Goal: Task Accomplishment & Management: Use online tool/utility

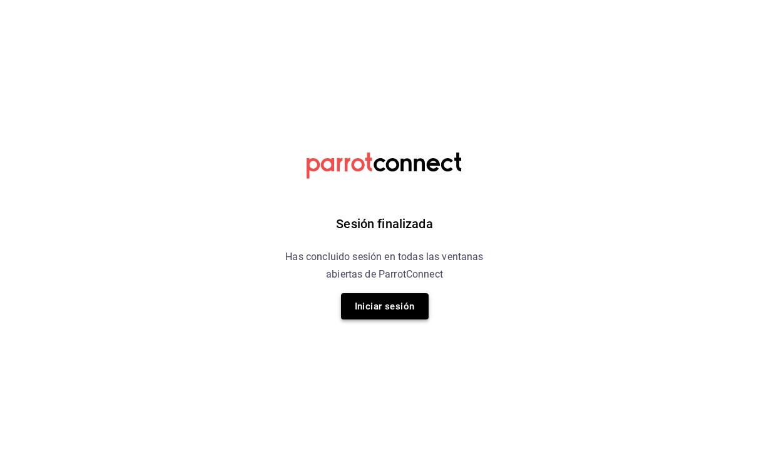
click at [395, 302] on button "Iniciar sesión" at bounding box center [385, 306] width 88 height 26
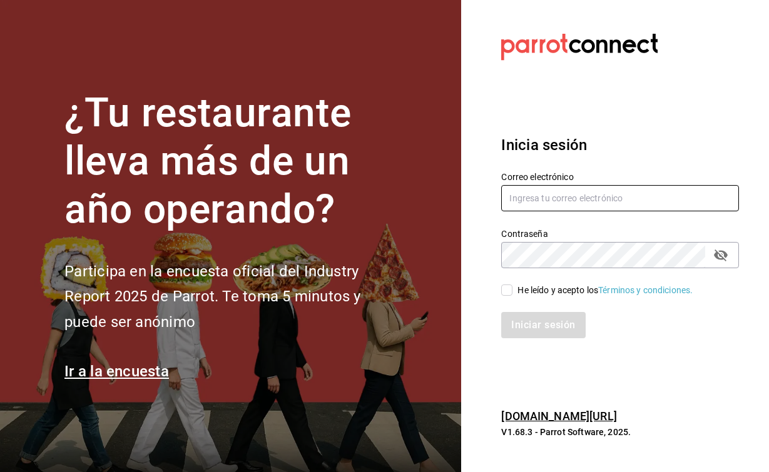
click at [560, 195] on input "text" at bounding box center [620, 198] width 238 height 26
type input "ray.puebla@grupocosteno.com"
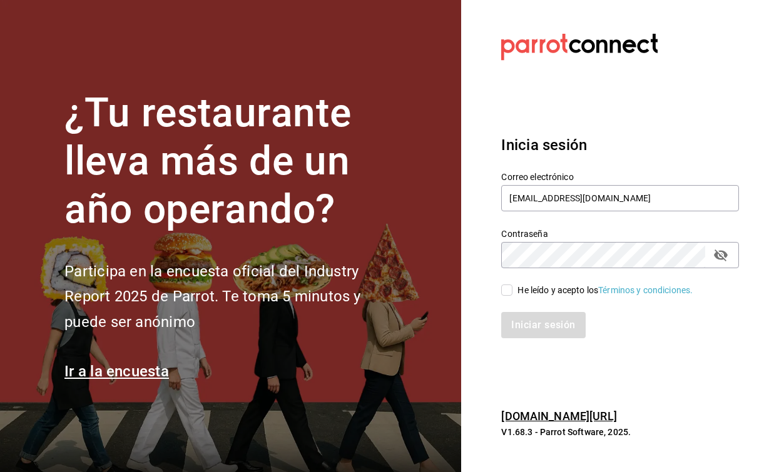
click at [729, 254] on button "passwordField" at bounding box center [720, 255] width 21 height 21
click at [508, 294] on input "He leído y acepto los Términos y condiciones." at bounding box center [506, 290] width 11 height 11
checkbox input "true"
click at [526, 323] on button "Iniciar sesión" at bounding box center [543, 325] width 85 height 26
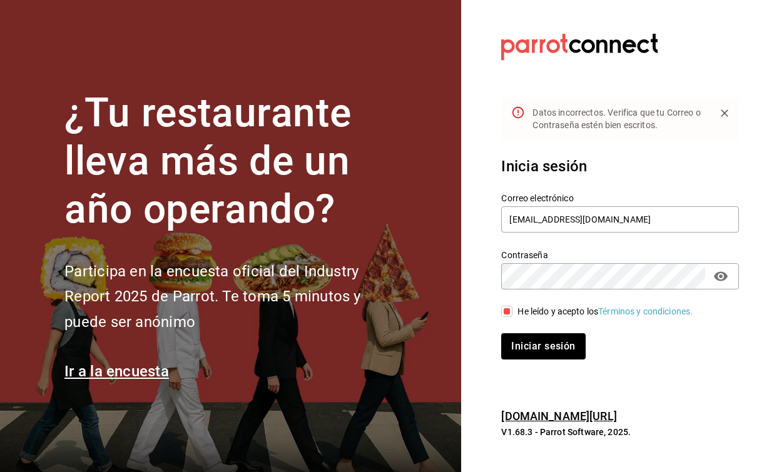
click at [543, 346] on button "Iniciar sesión" at bounding box center [543, 346] width 84 height 26
click at [554, 340] on button "Iniciar sesión" at bounding box center [543, 346] width 85 height 26
click at [532, 350] on button "Iniciar sesión" at bounding box center [543, 346] width 85 height 26
click at [548, 347] on button "Iniciar sesión" at bounding box center [543, 346] width 85 height 26
click at [547, 346] on button "Iniciar sesión" at bounding box center [543, 346] width 85 height 26
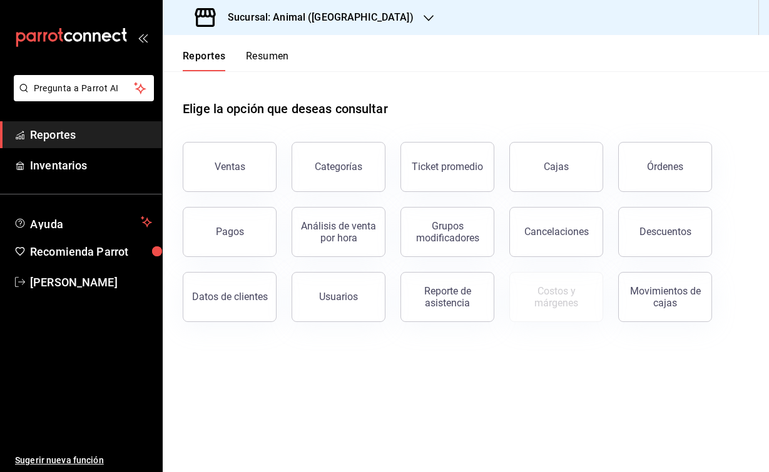
click at [332, 9] on div "Sucursal: Animal ([GEOGRAPHIC_DATA])" at bounding box center [306, 17] width 266 height 35
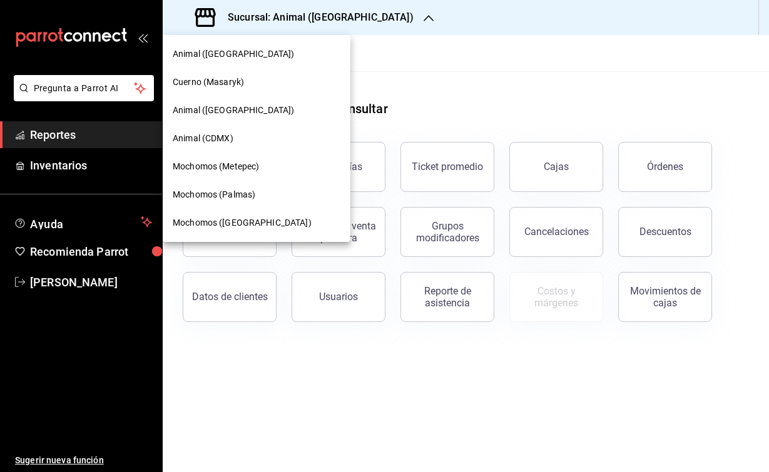
click at [201, 76] on span "Cuerno (Masaryk)" at bounding box center [208, 82] width 71 height 13
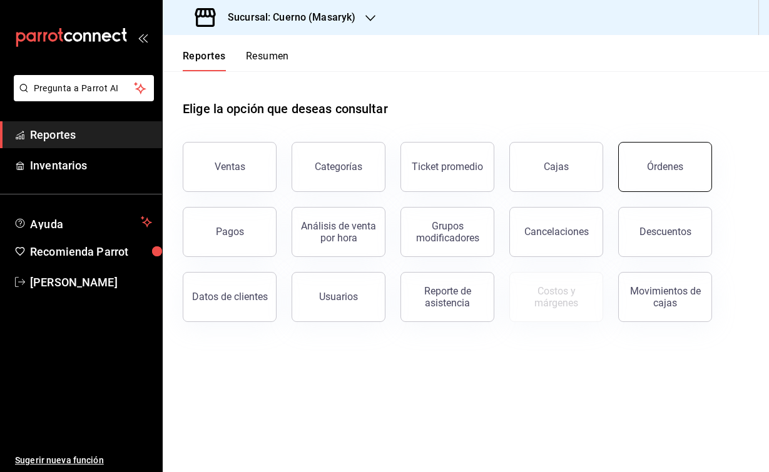
click at [649, 178] on button "Órdenes" at bounding box center [665, 167] width 94 height 50
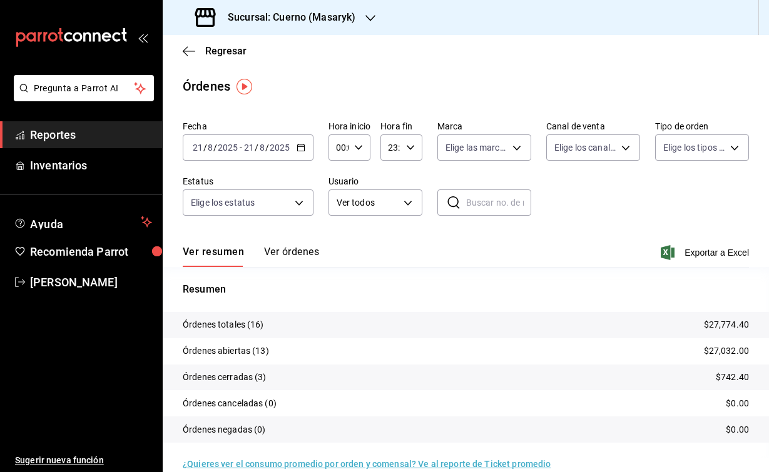
click at [209, 150] on input "8" at bounding box center [210, 148] width 6 height 10
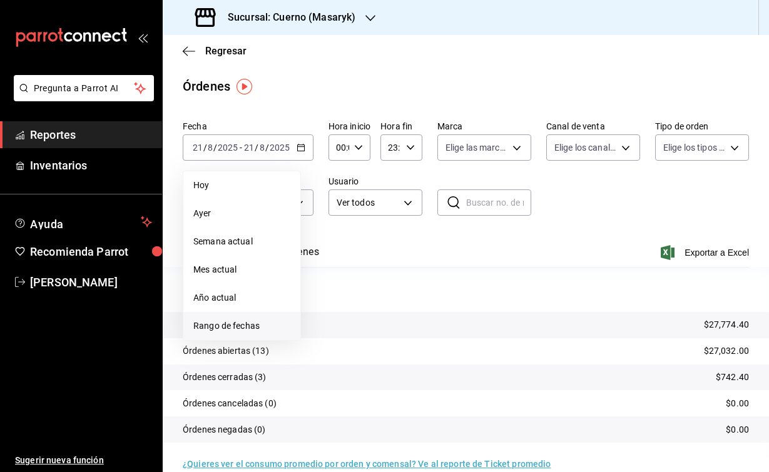
drag, startPoint x: 243, startPoint y: 307, endPoint x: 243, endPoint y: 331, distance: 23.8
click at [243, 331] on span "Rango de fechas" at bounding box center [241, 326] width 97 height 13
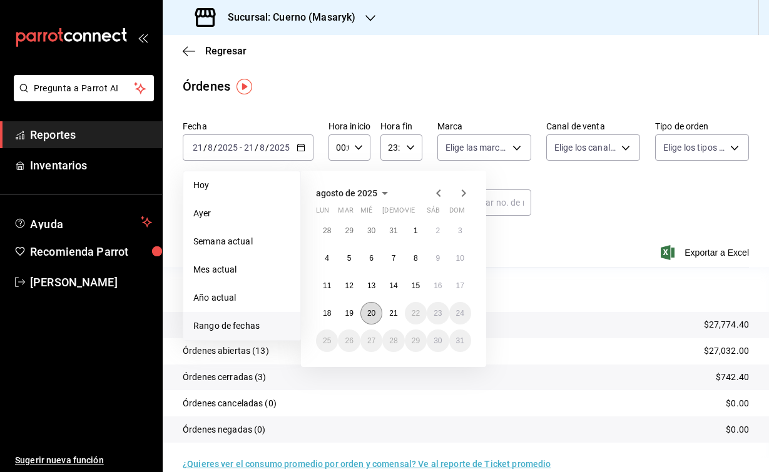
click at [370, 312] on abbr "20" at bounding box center [371, 313] width 8 height 9
click at [394, 314] on abbr "21" at bounding box center [393, 313] width 8 height 9
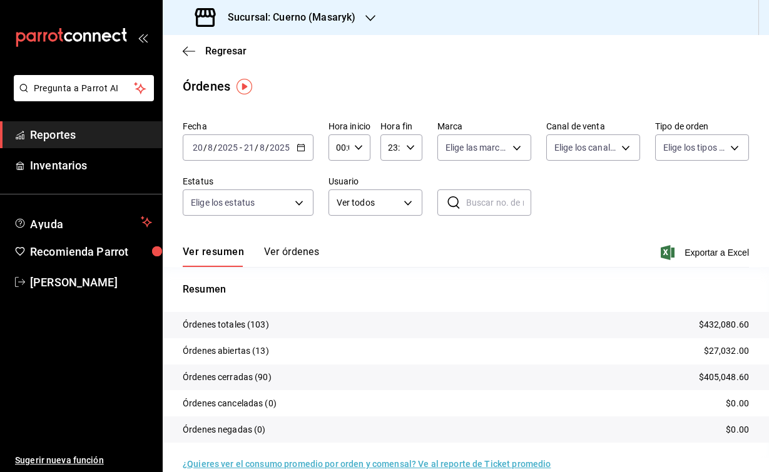
click at [356, 146] on icon "button" at bounding box center [358, 147] width 9 height 9
click at [339, 210] on span "04" at bounding box center [338, 205] width 1 height 10
type input "04:00"
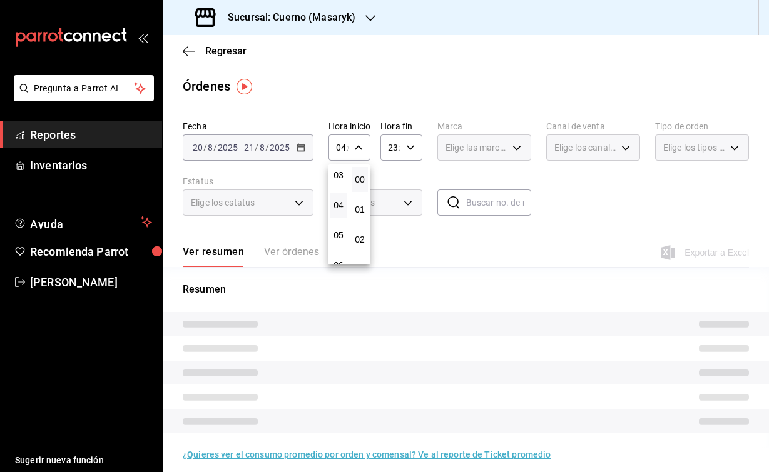
click at [405, 153] on div at bounding box center [384, 236] width 769 height 472
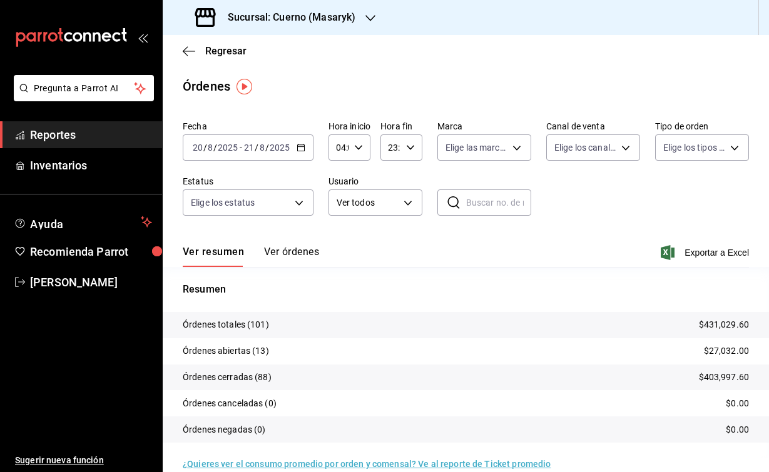
click at [407, 147] on \(Stroke\) "button" at bounding box center [411, 147] width 8 height 4
click at [390, 201] on span "04" at bounding box center [390, 198] width 1 height 10
click at [411, 180] on span "00" at bounding box center [411, 180] width 1 height 10
type input "04:00"
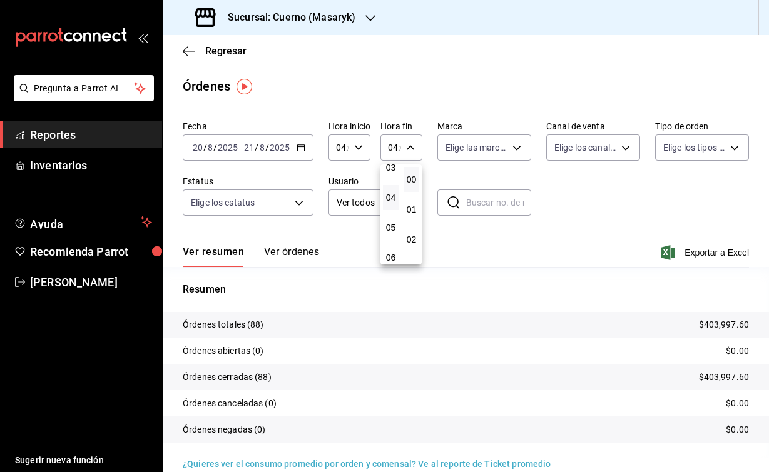
click at [492, 79] on div at bounding box center [384, 236] width 769 height 472
click at [672, 255] on icon "button" at bounding box center [668, 252] width 14 height 15
click at [328, 21] on h3 "Sucursal: Cuerno (Masaryk)" at bounding box center [287, 17] width 138 height 15
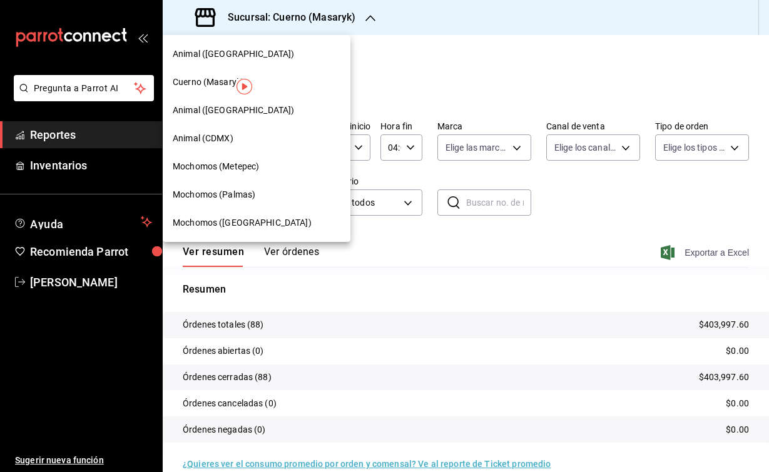
click at [209, 139] on span "Animal (CDMX)" at bounding box center [203, 138] width 61 height 13
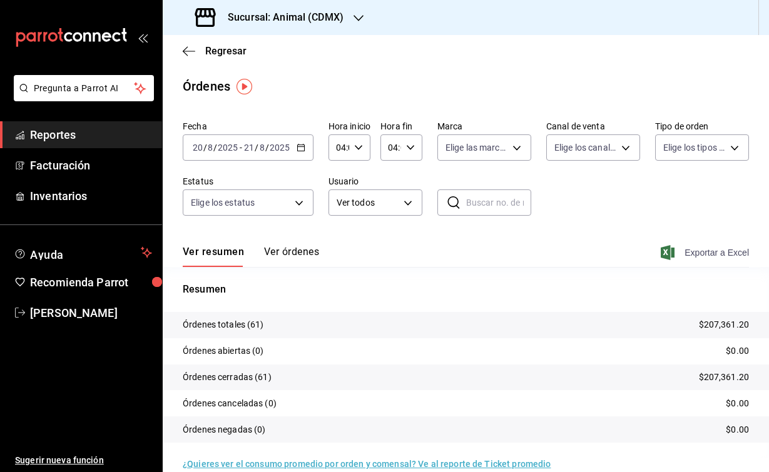
click at [669, 254] on icon "button" at bounding box center [668, 252] width 14 height 15
click at [320, 29] on div "Sucursal: Animal (CDMX)" at bounding box center [271, 17] width 196 height 35
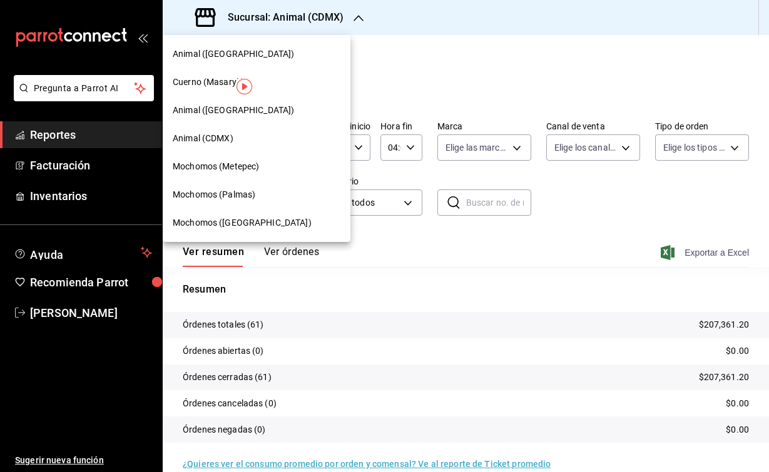
click at [211, 104] on span "Animal ([GEOGRAPHIC_DATA])" at bounding box center [233, 110] width 121 height 13
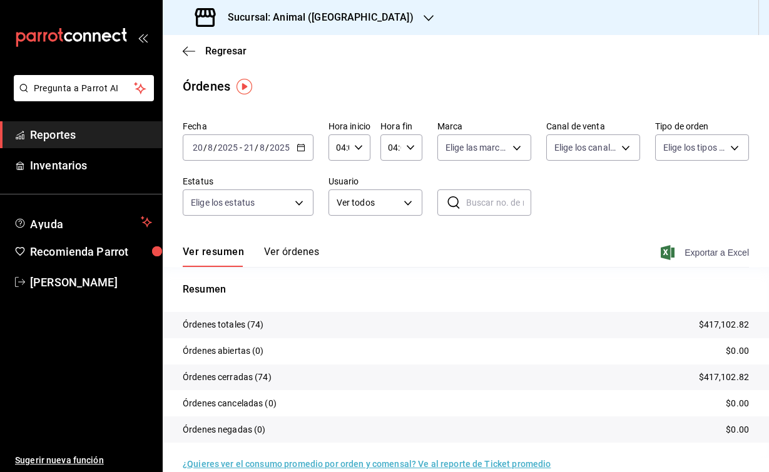
click at [664, 253] on icon "button" at bounding box center [668, 252] width 14 height 15
click at [323, 29] on div "Sucursal: Animal ([GEOGRAPHIC_DATA])" at bounding box center [306, 17] width 266 height 35
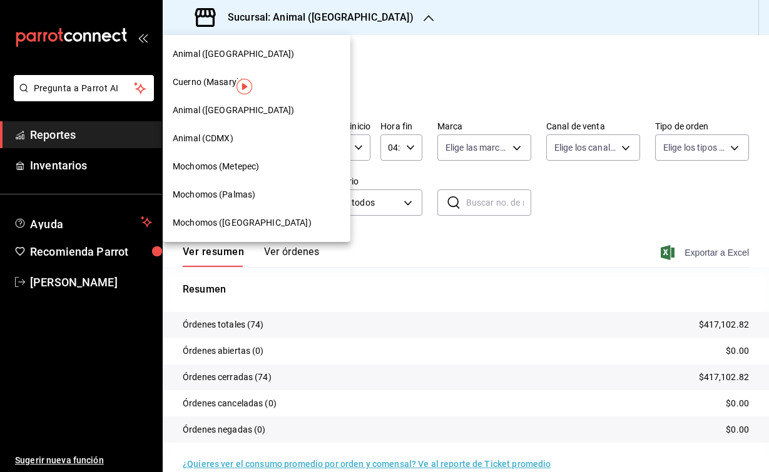
click at [212, 51] on span "Animal ([GEOGRAPHIC_DATA])" at bounding box center [233, 54] width 121 height 13
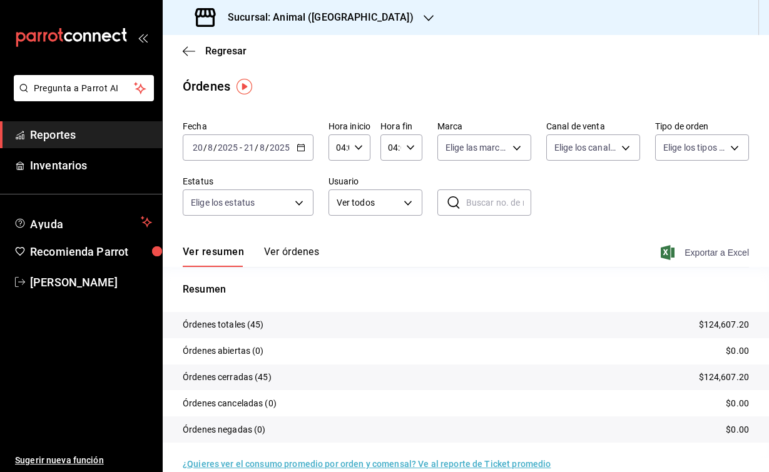
click at [674, 250] on span "Exportar a Excel" at bounding box center [706, 252] width 86 height 15
click at [347, 14] on div "Sucursal: Animal ([GEOGRAPHIC_DATA])" at bounding box center [306, 17] width 266 height 35
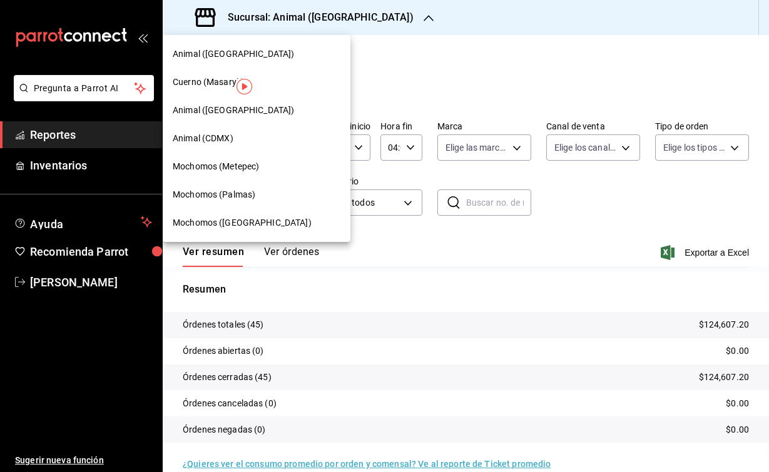
click at [245, 196] on span "Mochomos (Palmas)" at bounding box center [214, 194] width 83 height 13
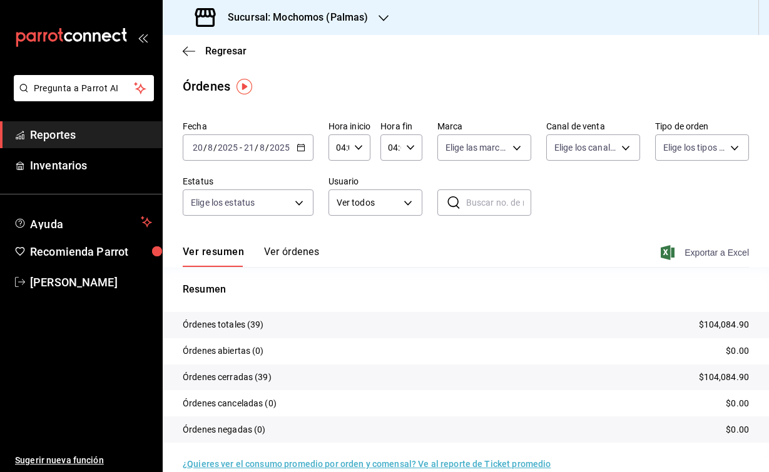
click at [663, 255] on icon "button" at bounding box center [668, 252] width 14 height 15
click at [370, 26] on div "Sucursal: Mochomos (Palmas)" at bounding box center [283, 17] width 221 height 35
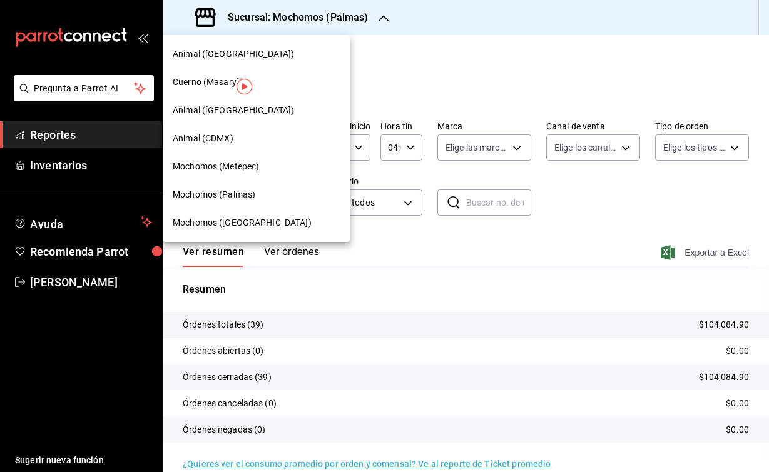
click at [247, 165] on span "Mochomos (Metepec)" at bounding box center [216, 166] width 86 height 13
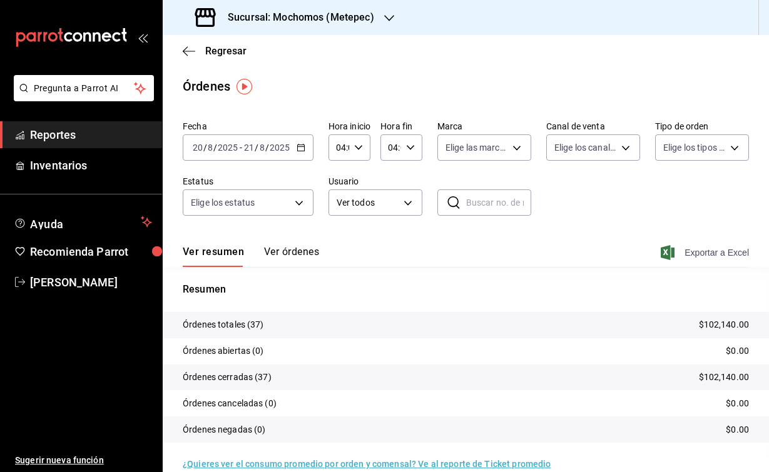
click at [664, 256] on icon "button" at bounding box center [668, 252] width 14 height 15
click at [672, 253] on icon "button" at bounding box center [668, 252] width 14 height 15
click at [348, 22] on h3 "Sucursal: Mochomos (Metepec)" at bounding box center [296, 17] width 156 height 15
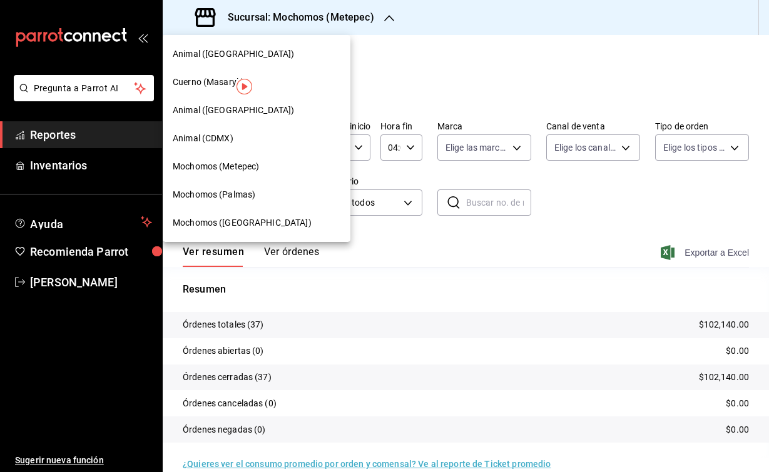
click at [256, 229] on div "Mochomos ([GEOGRAPHIC_DATA])" at bounding box center [257, 222] width 168 height 13
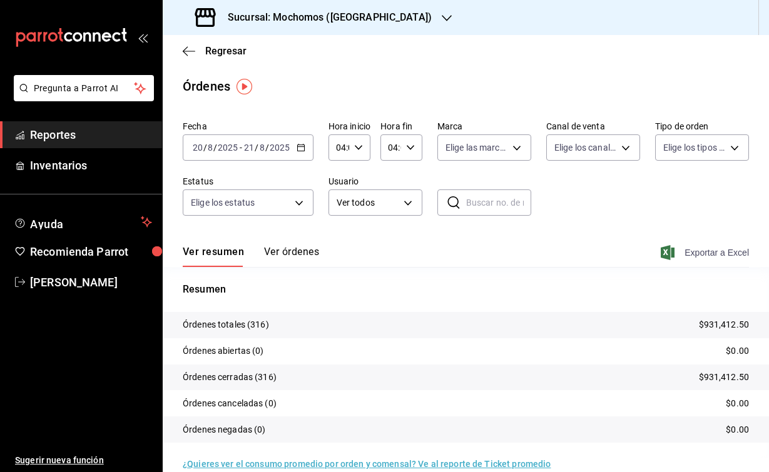
click at [665, 251] on icon "button" at bounding box center [668, 252] width 14 height 15
click at [192, 54] on icon "button" at bounding box center [189, 51] width 13 height 11
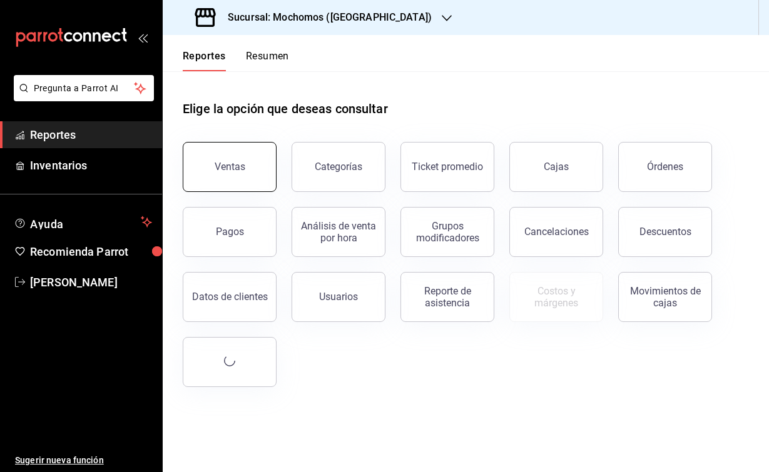
click at [253, 167] on button "Ventas" at bounding box center [230, 167] width 94 height 50
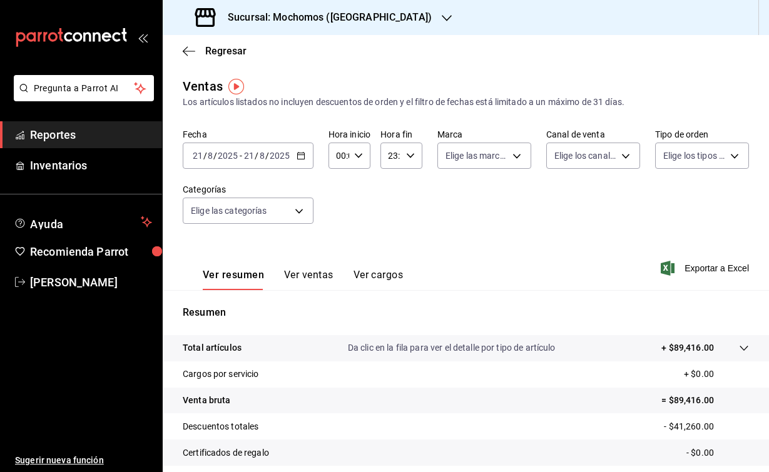
click at [203, 156] on span "/" at bounding box center [205, 156] width 4 height 10
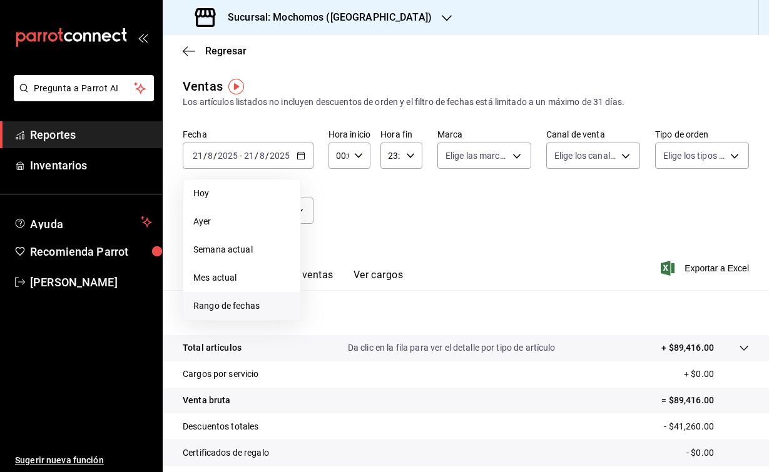
click at [246, 303] on span "Rango de fechas" at bounding box center [241, 306] width 97 height 13
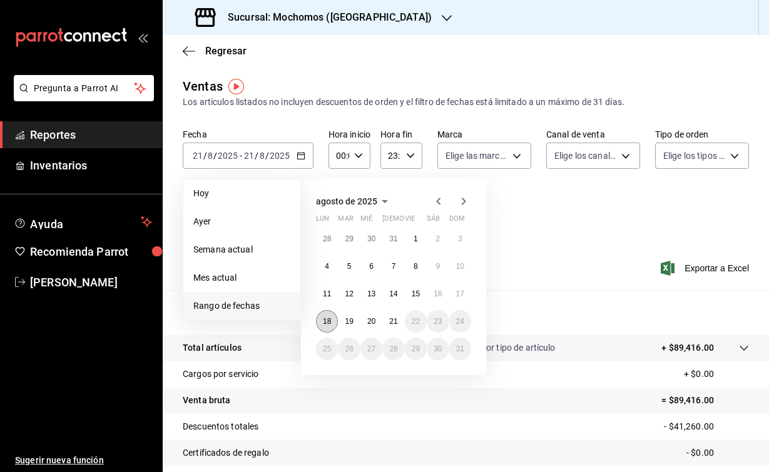
click at [325, 320] on abbr "18" at bounding box center [327, 321] width 8 height 9
click at [393, 323] on abbr "21" at bounding box center [393, 321] width 8 height 9
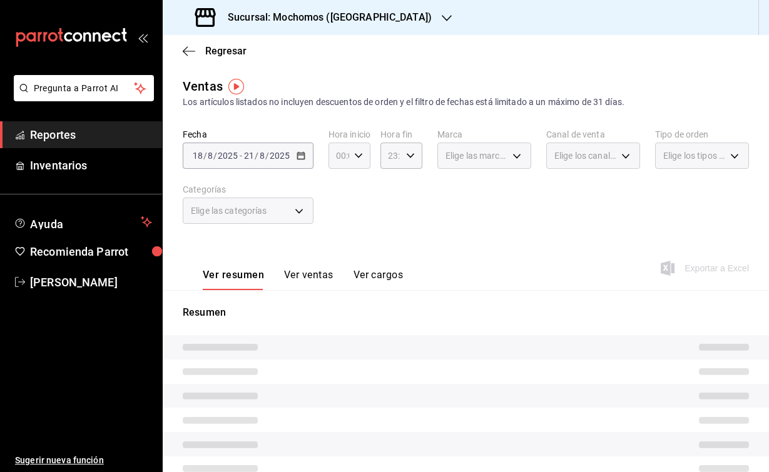
click at [356, 164] on div "00:00 Hora inicio" at bounding box center [349, 156] width 42 height 26
click at [355, 157] on div at bounding box center [384, 236] width 769 height 472
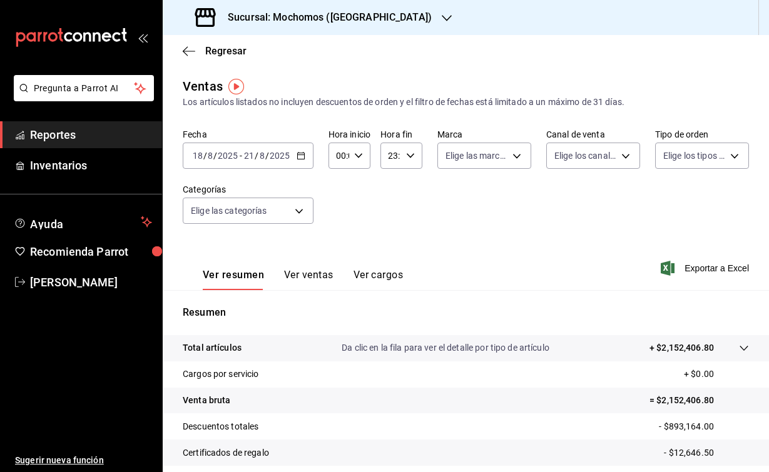
click at [355, 160] on icon "button" at bounding box center [358, 155] width 9 height 9
click at [338, 250] on span "04" at bounding box center [338, 251] width 1 height 10
type input "04:00"
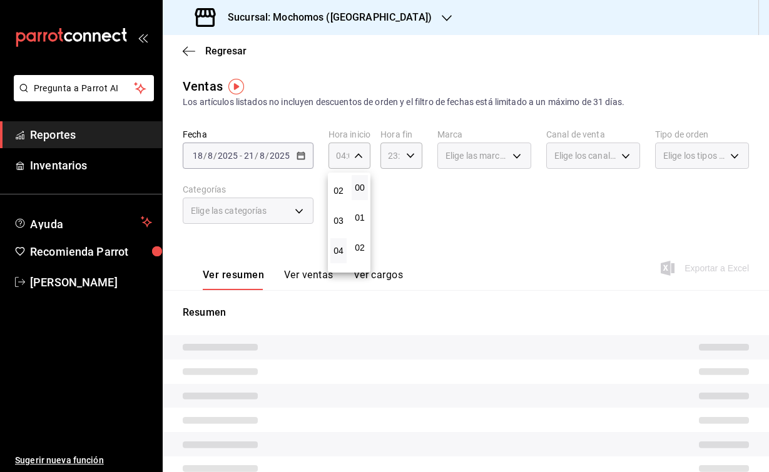
click at [399, 165] on div at bounding box center [384, 236] width 769 height 472
click at [410, 158] on icon "button" at bounding box center [410, 155] width 9 height 9
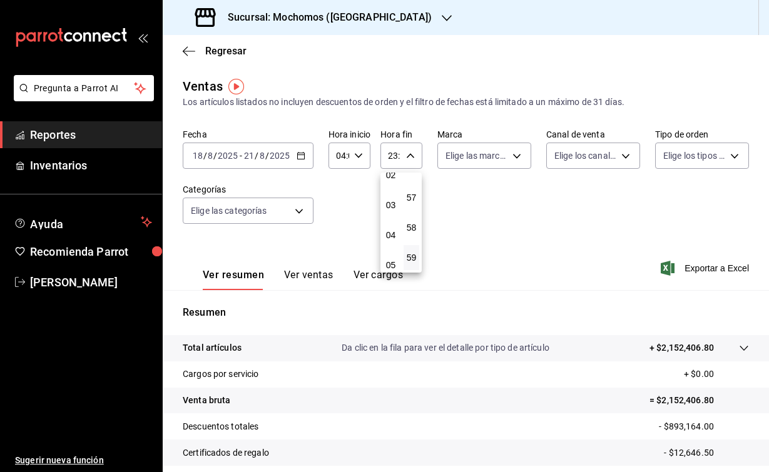
scroll to position [83, 0]
click at [391, 224] on span "04" at bounding box center [390, 225] width 1 height 10
click at [412, 192] on span "00" at bounding box center [411, 188] width 1 height 10
type input "04:00"
click at [516, 225] on div at bounding box center [384, 236] width 769 height 472
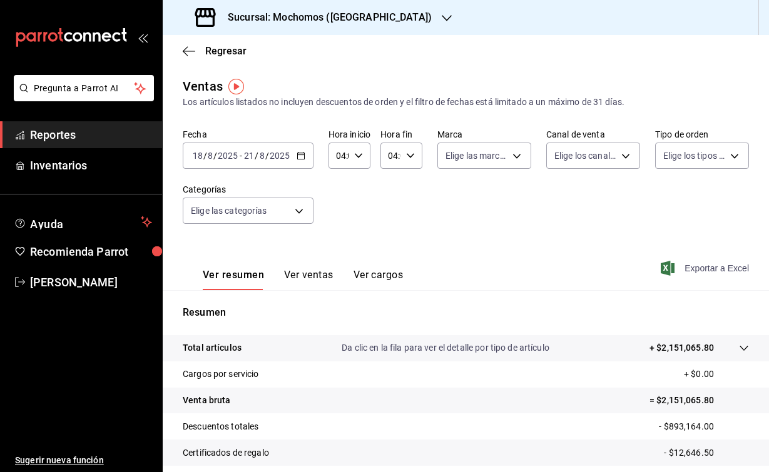
click at [672, 273] on span "Exportar a Excel" at bounding box center [706, 268] width 86 height 15
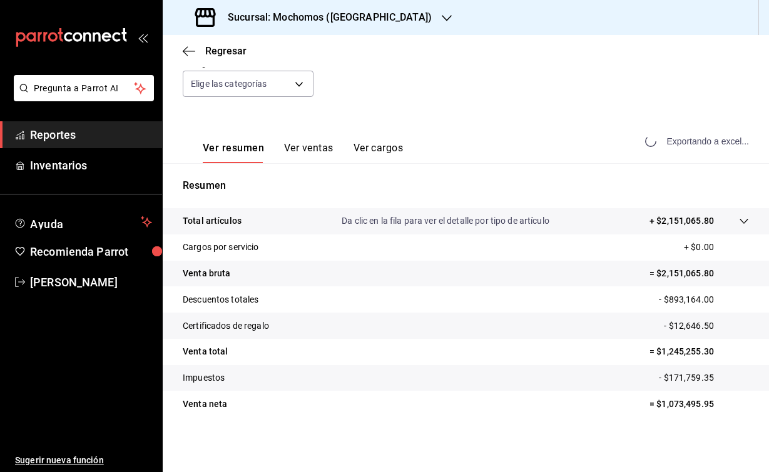
scroll to position [127, 0]
click at [350, 21] on h3 "Sucursal: Mochomos ([GEOGRAPHIC_DATA])" at bounding box center [325, 17] width 214 height 15
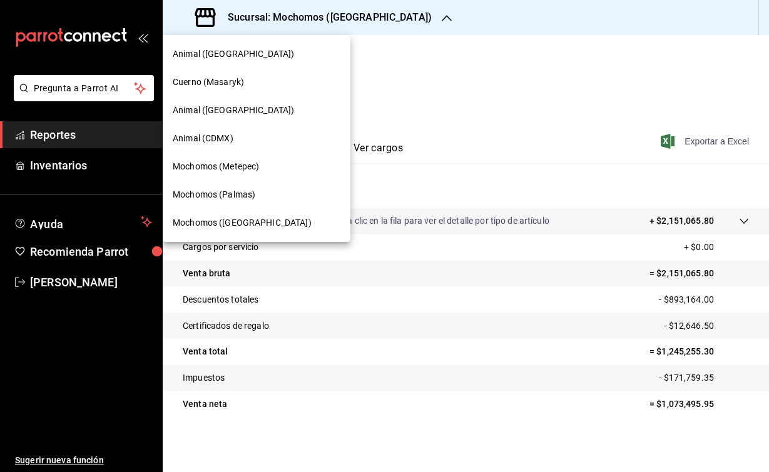
click at [225, 163] on span "Mochomos (Metepec)" at bounding box center [216, 166] width 86 height 13
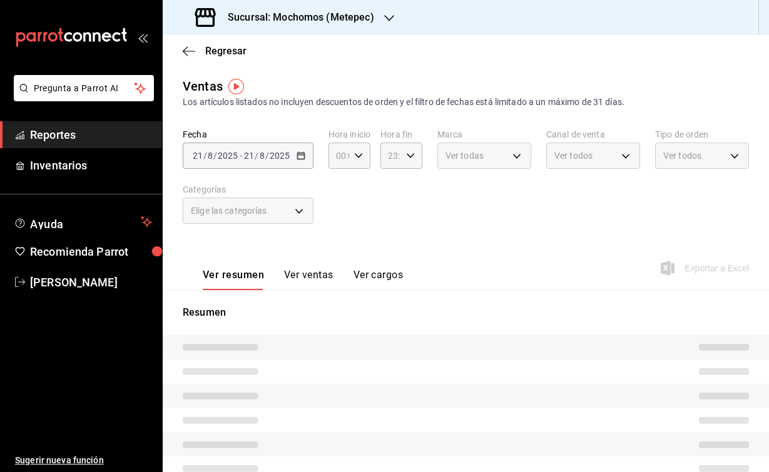
type input "04:00"
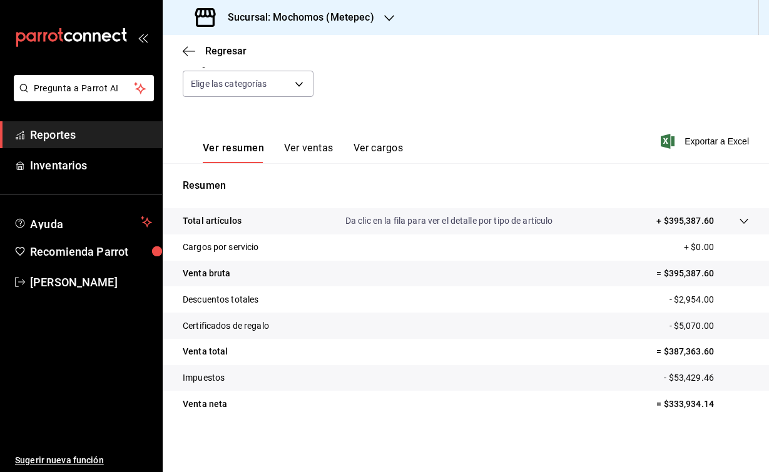
scroll to position [127, 0]
click at [372, 30] on div "Sucursal: Mochomos (Metepec)" at bounding box center [286, 17] width 226 height 35
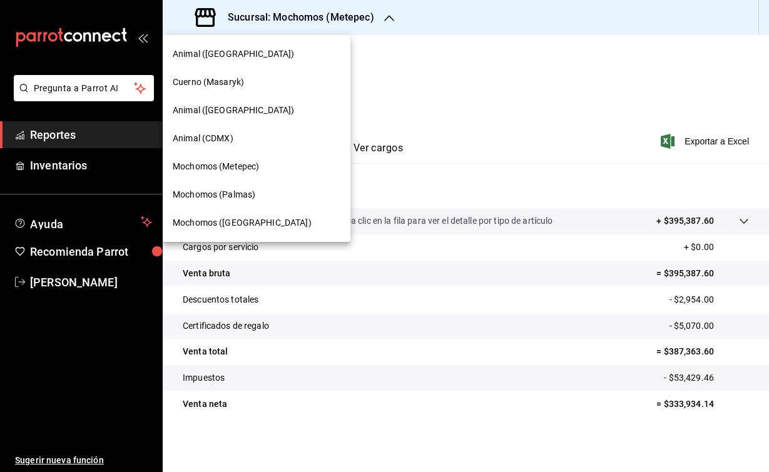
click at [222, 194] on span "Mochomos (Palmas)" at bounding box center [214, 194] width 83 height 13
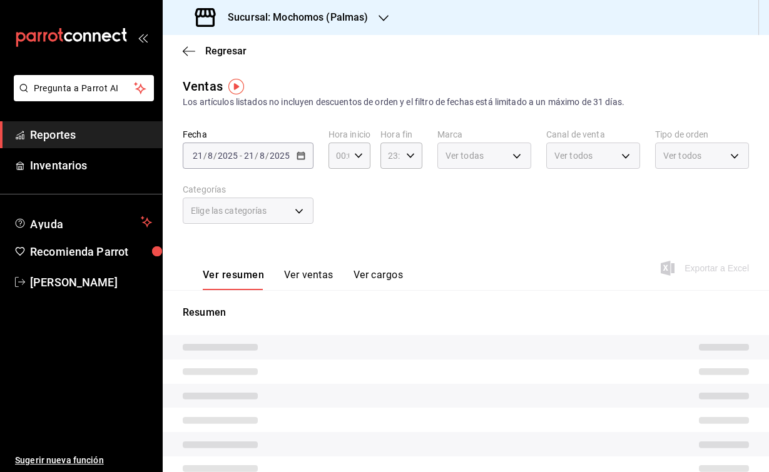
type input "04:00"
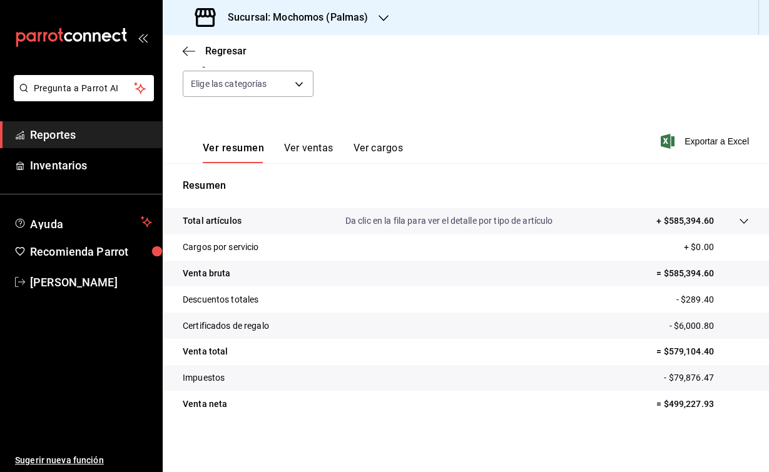
scroll to position [127, 0]
click at [340, 26] on div "Sucursal: Mochomos (Palmas)" at bounding box center [283, 17] width 221 height 35
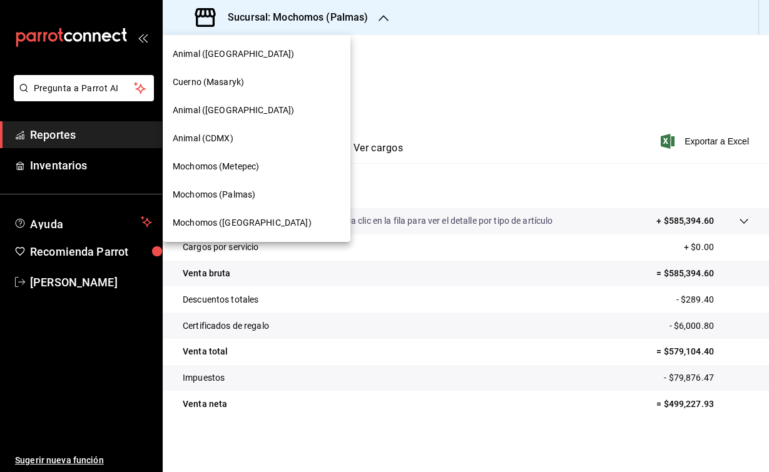
click at [233, 58] on span "Animal ([GEOGRAPHIC_DATA])" at bounding box center [233, 54] width 121 height 13
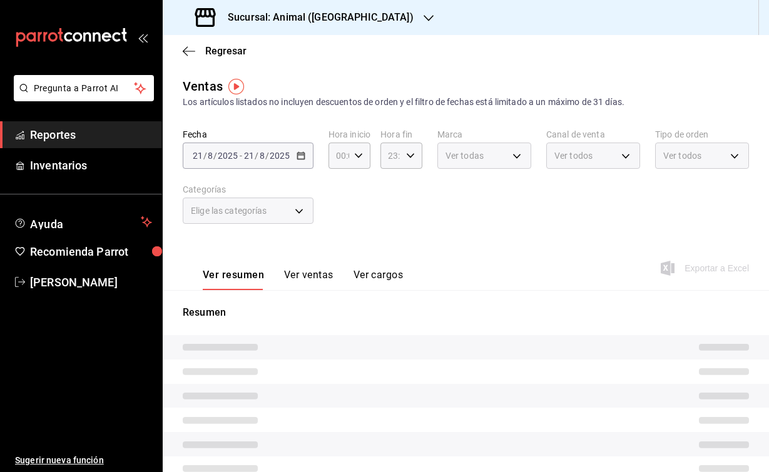
type input "04:00"
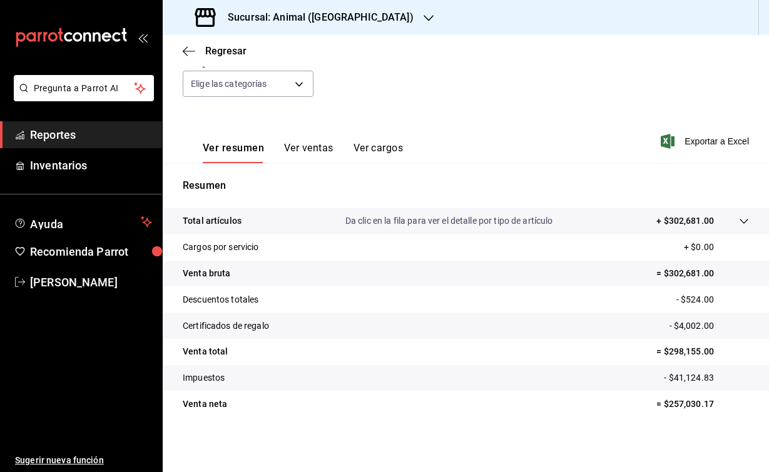
scroll to position [127, 0]
click at [424, 22] on icon "button" at bounding box center [429, 18] width 10 height 10
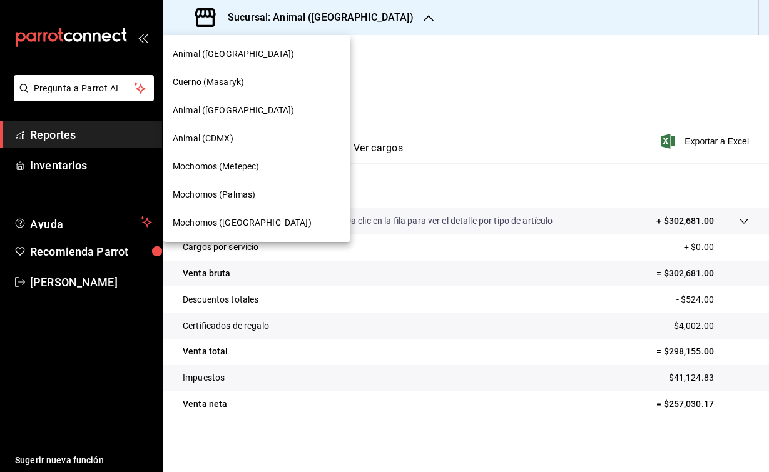
click at [205, 113] on span "Animal ([GEOGRAPHIC_DATA])" at bounding box center [233, 110] width 121 height 13
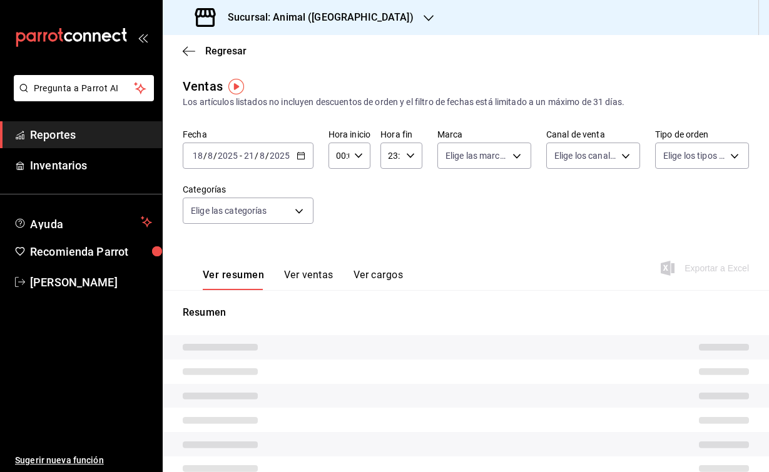
type input "04:00"
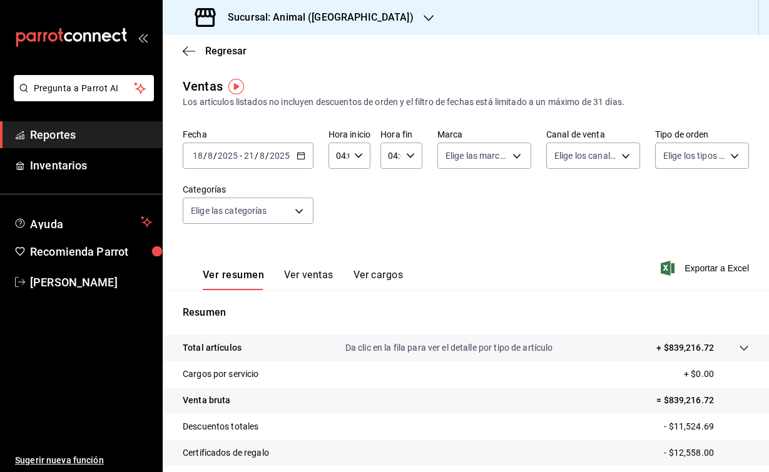
click at [309, 26] on div "Sucursal: Animal ([GEOGRAPHIC_DATA])" at bounding box center [306, 17] width 266 height 35
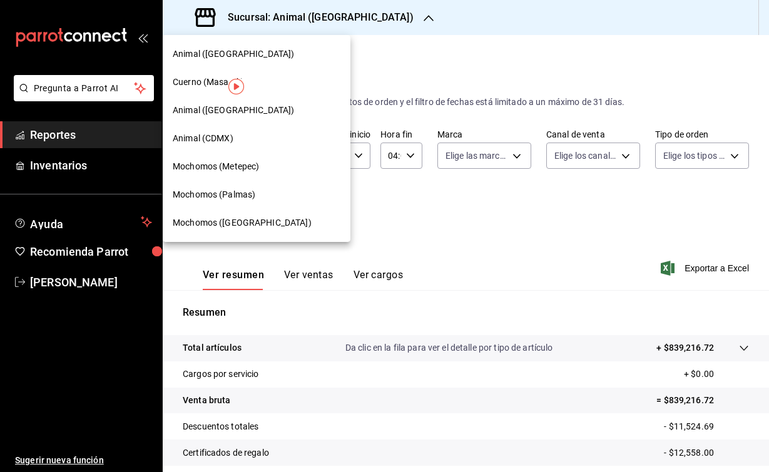
click at [206, 143] on span "Animal (CDMX)" at bounding box center [203, 138] width 61 height 13
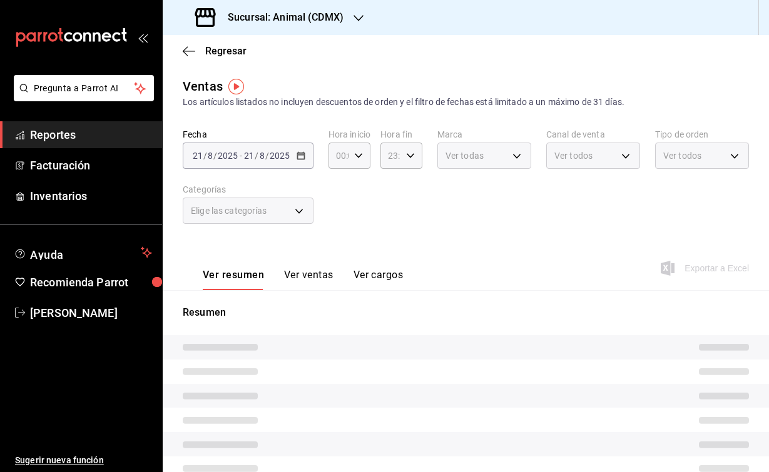
type input "04:00"
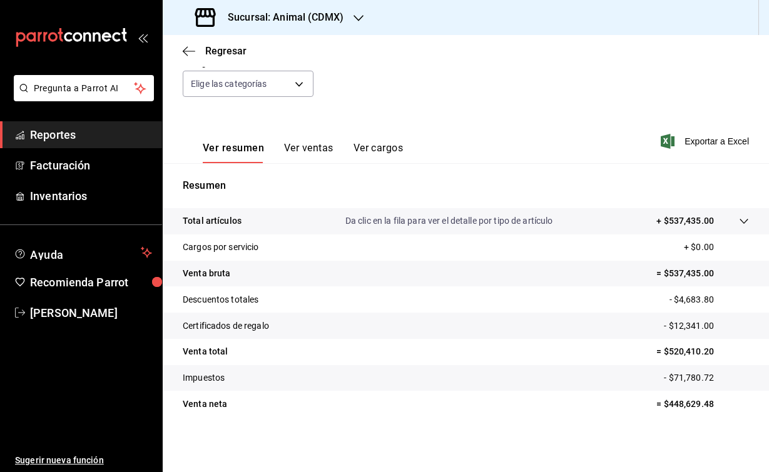
scroll to position [127, 0]
click at [323, 13] on h3 "Sucursal: Animal (CDMX)" at bounding box center [281, 17] width 126 height 15
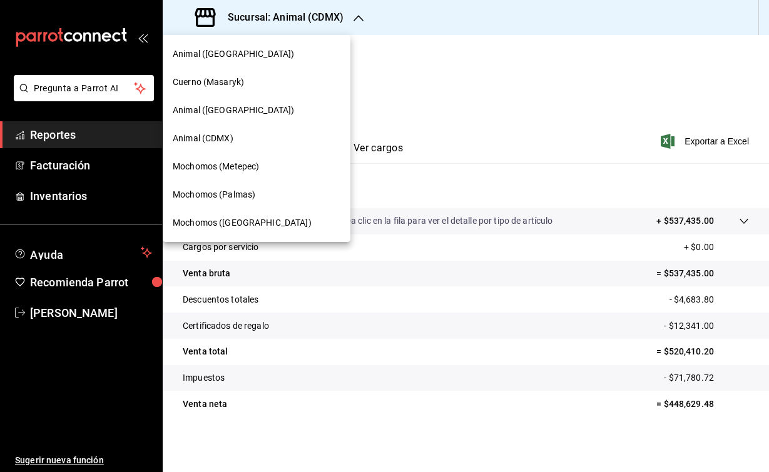
click at [209, 86] on span "Cuerno (Masaryk)" at bounding box center [208, 82] width 71 height 13
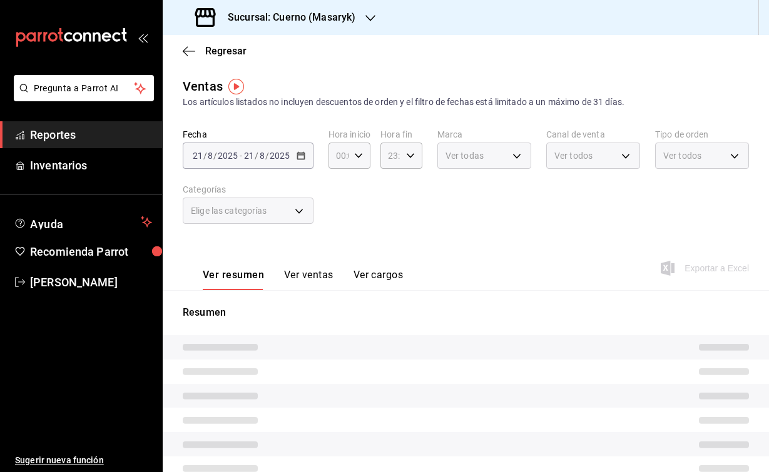
type input "04:00"
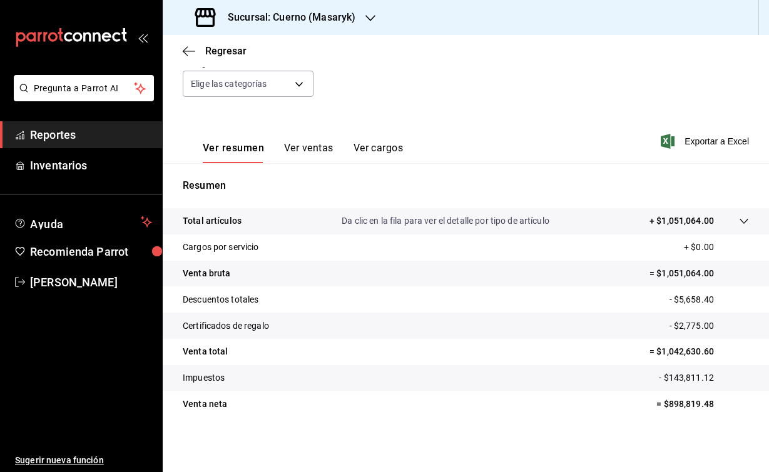
scroll to position [127, 0]
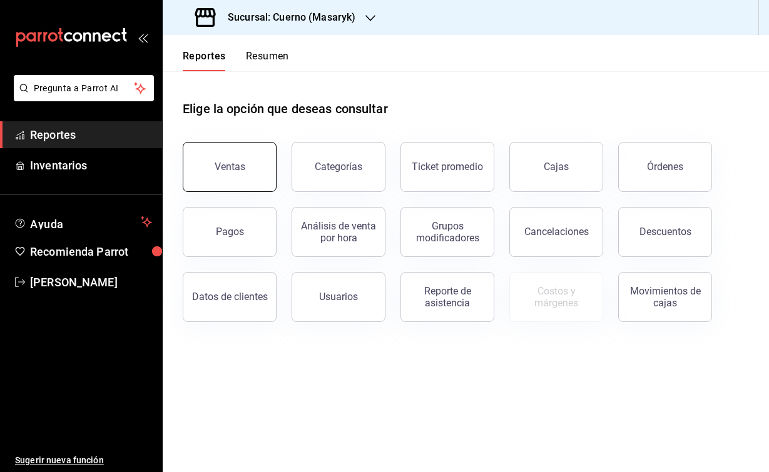
click at [206, 164] on button "Ventas" at bounding box center [230, 167] width 94 height 50
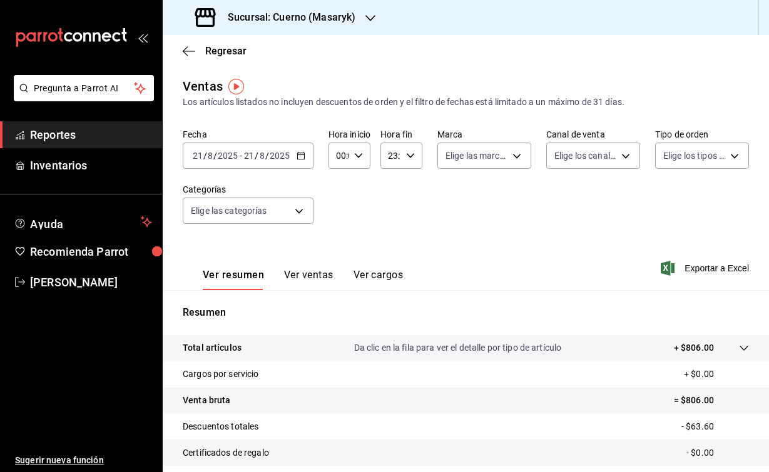
click at [225, 154] on input "2025" at bounding box center [227, 156] width 21 height 10
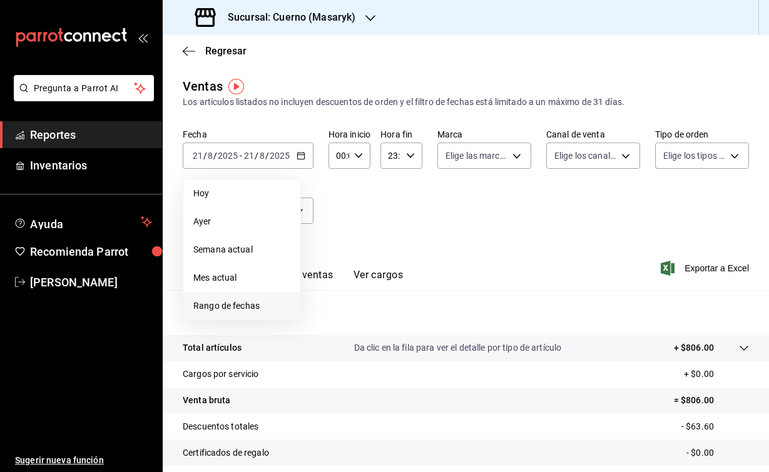
click at [254, 303] on span "Rango de fechas" at bounding box center [241, 306] width 97 height 13
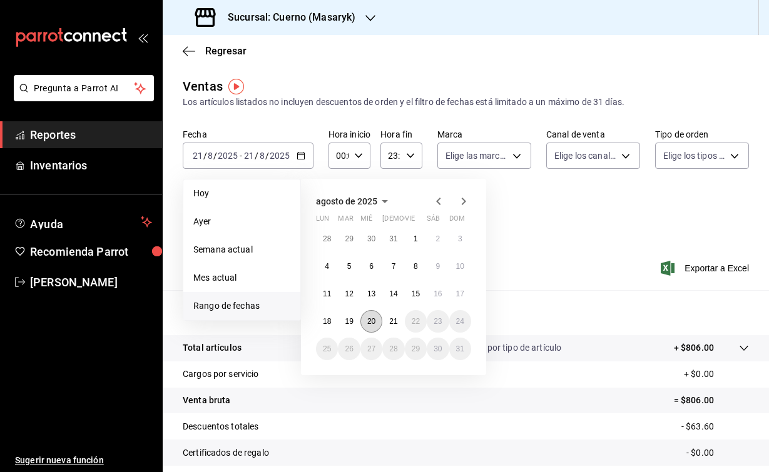
click at [375, 325] on abbr "20" at bounding box center [371, 321] width 8 height 9
click at [395, 325] on abbr "21" at bounding box center [393, 321] width 8 height 9
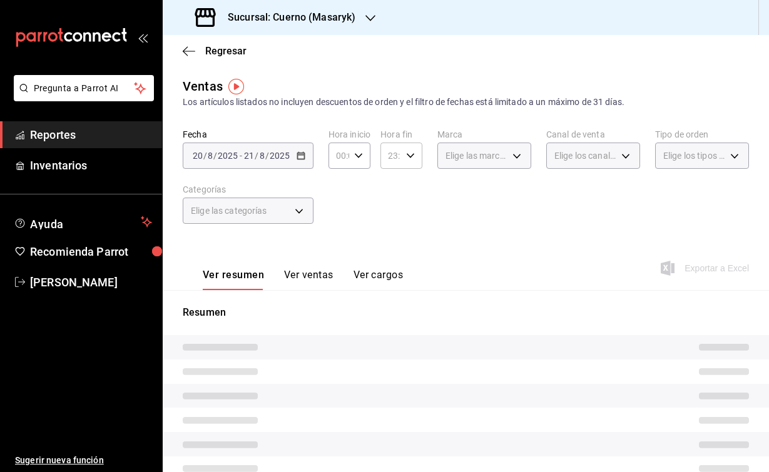
click at [361, 145] on div "00:00 Hora inicio" at bounding box center [349, 156] width 42 height 26
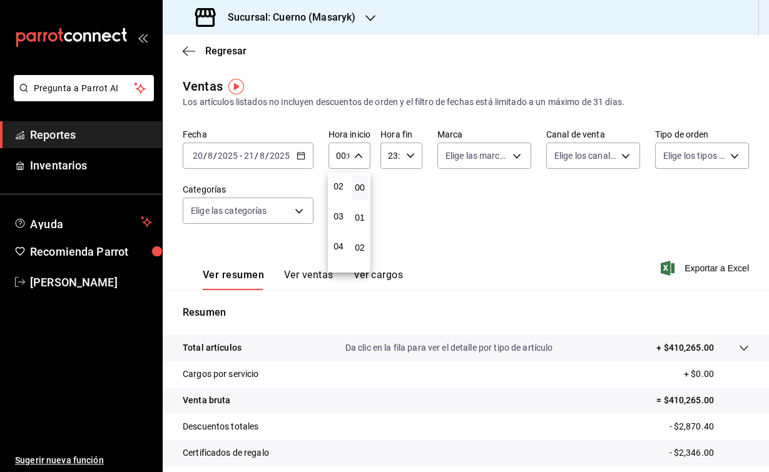
scroll to position [64, 0]
click at [338, 244] on span "04" at bounding box center [338, 244] width 1 height 10
type input "04:00"
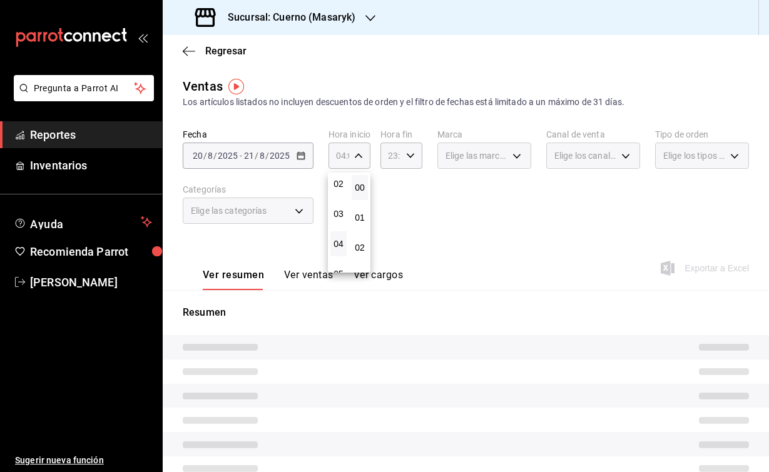
click at [399, 142] on div at bounding box center [384, 236] width 769 height 472
click at [406, 158] on icon "button" at bounding box center [410, 155] width 9 height 9
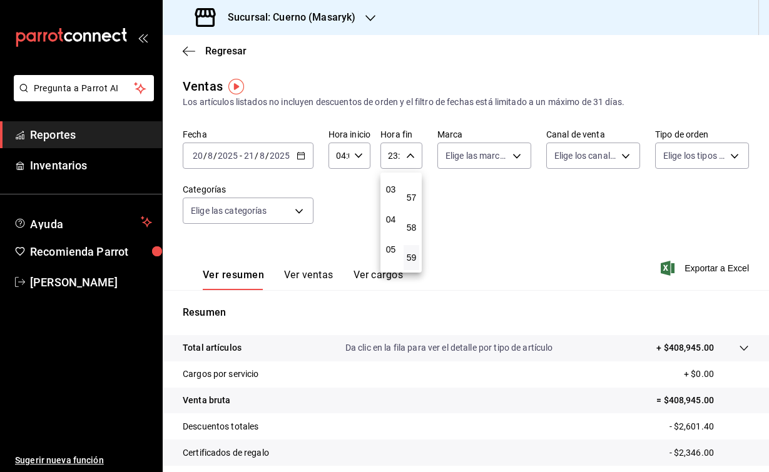
scroll to position [90, 0]
click at [390, 215] on button "04" at bounding box center [391, 217] width 16 height 25
click at [412, 188] on span "00" at bounding box center [411, 188] width 1 height 10
type input "04:00"
click at [322, 23] on div at bounding box center [384, 236] width 769 height 472
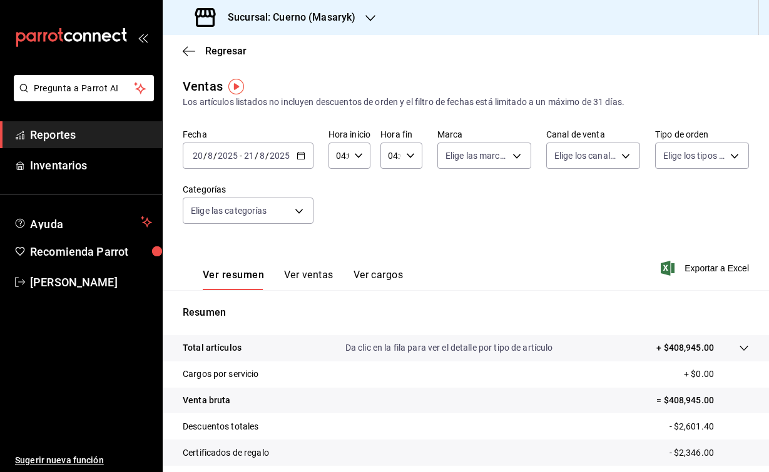
click at [332, 21] on h3 "Sucursal: Cuerno (Masaryk)" at bounding box center [287, 17] width 138 height 15
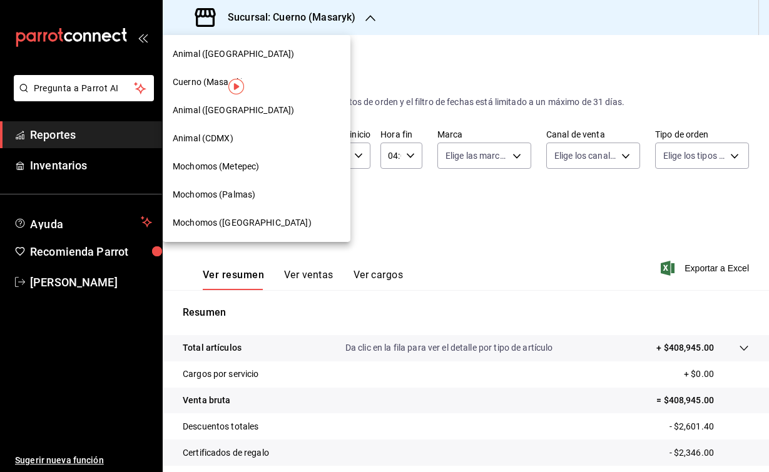
click at [198, 142] on span "Animal (CDMX)" at bounding box center [203, 138] width 61 height 13
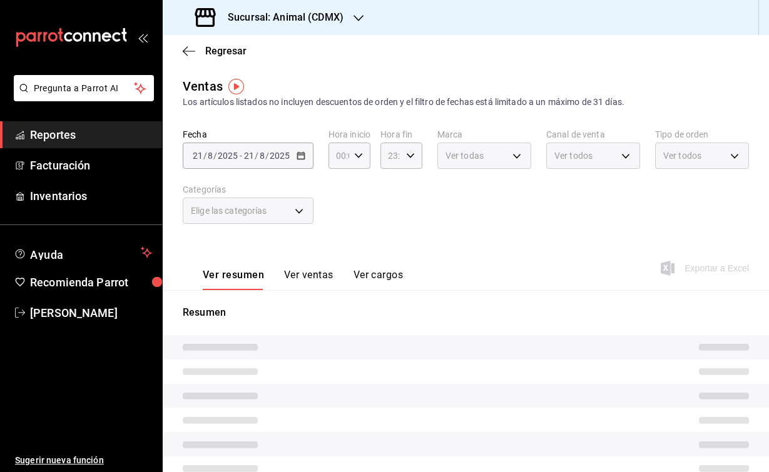
type input "04:00"
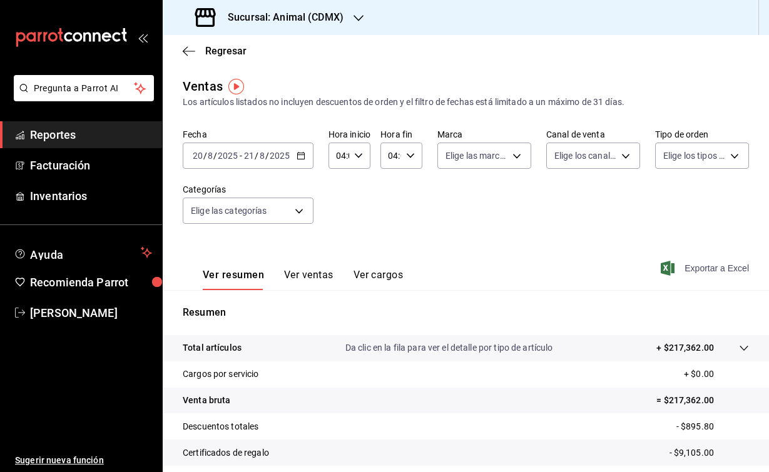
click at [667, 265] on icon "button" at bounding box center [668, 268] width 14 height 15
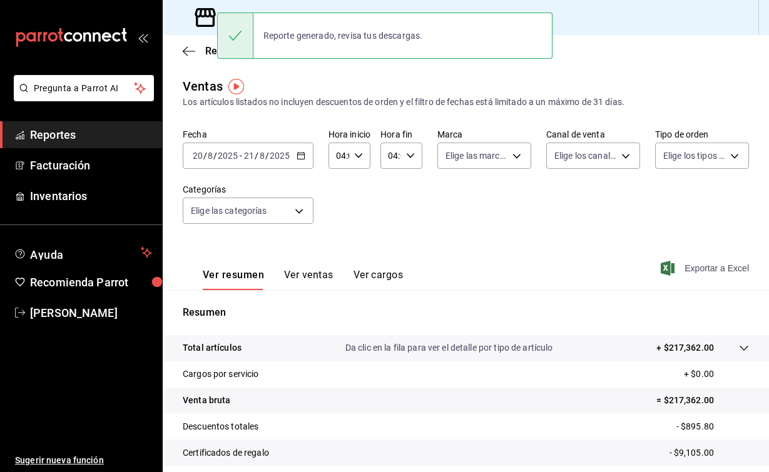
click at [295, 76] on main "Regresar Ventas Los artículos listados no incluyen descuentos de orden y el fil…" at bounding box center [466, 317] width 606 height 564
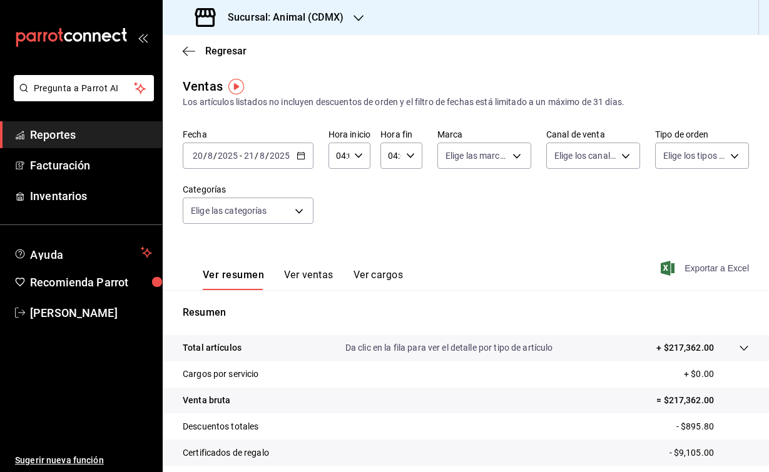
click at [339, 22] on h3 "Sucursal: Animal (CDMX)" at bounding box center [281, 17] width 126 height 15
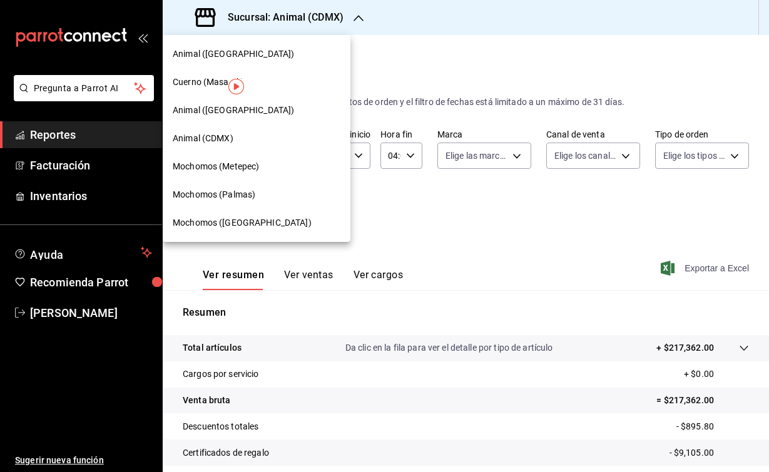
click at [207, 108] on span "Animal ([GEOGRAPHIC_DATA])" at bounding box center [233, 110] width 121 height 13
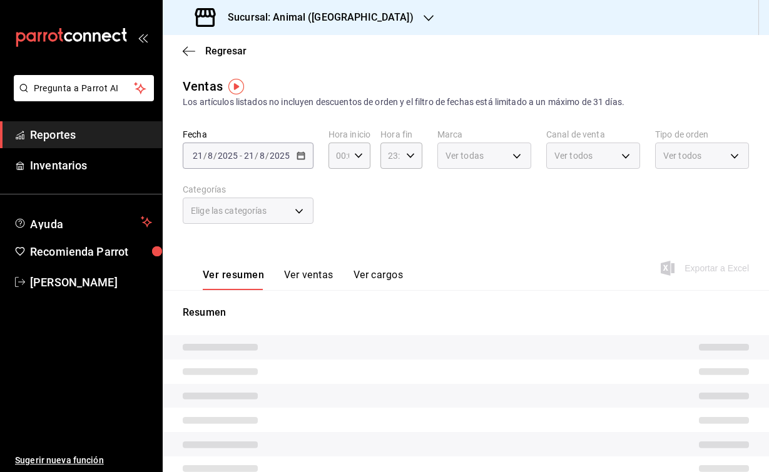
type input "04:00"
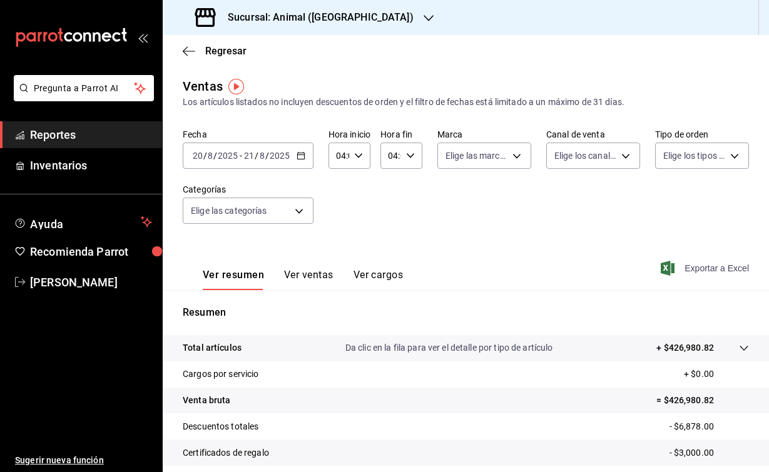
click at [667, 269] on icon "button" at bounding box center [668, 268] width 14 height 15
click at [667, 269] on div "Exportar a Excel" at bounding box center [706, 268] width 86 height 15
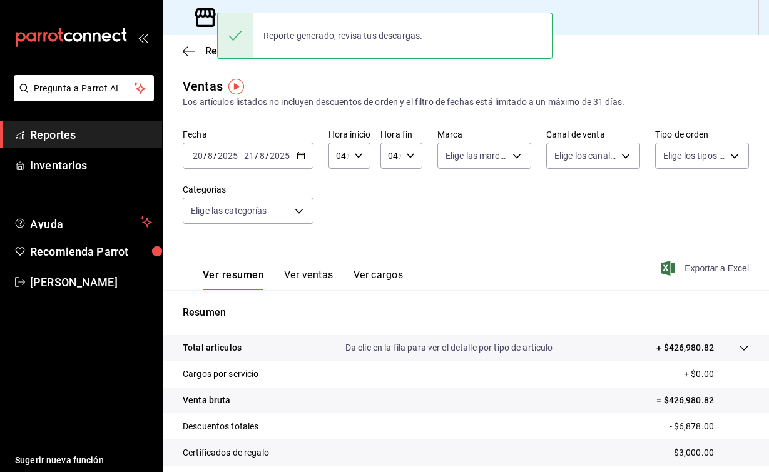
click at [211, 25] on icon at bounding box center [205, 17] width 21 height 19
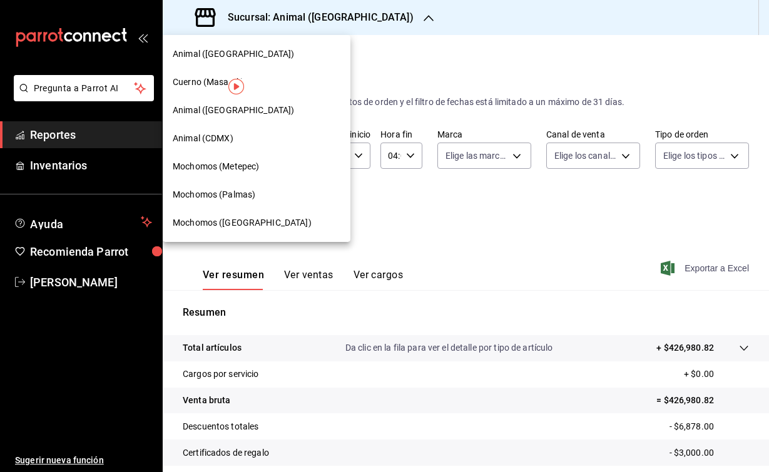
click at [200, 55] on span "Animal ([GEOGRAPHIC_DATA])" at bounding box center [233, 54] width 121 height 13
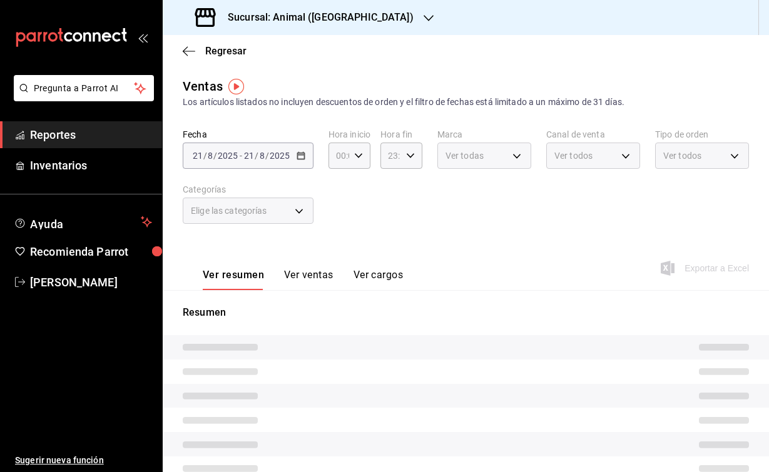
type input "04:00"
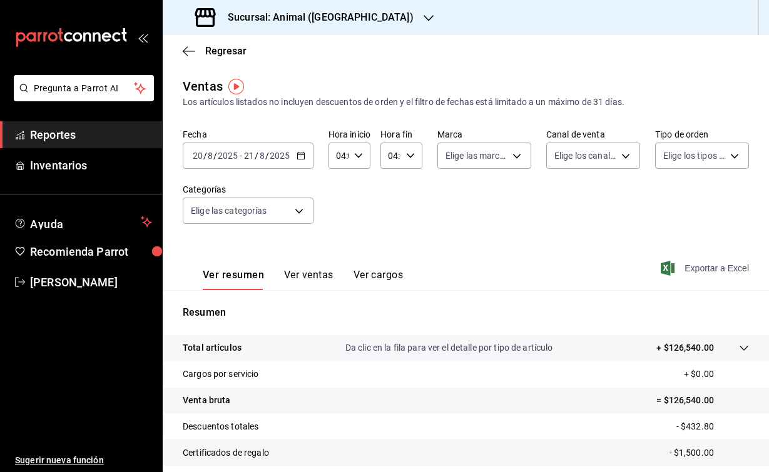
click at [671, 270] on icon "button" at bounding box center [668, 268] width 14 height 15
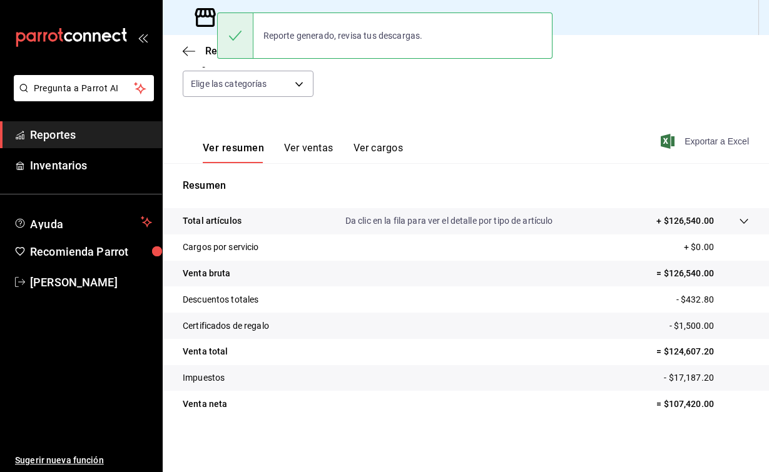
scroll to position [127, 0]
click at [345, 81] on div "Fecha 2025-08-20 20 / 8 / 2025 - 2025-08-21 21 / 8 / 2025 Hora inicio 04:00 Hor…" at bounding box center [466, 57] width 566 height 110
click at [202, 17] on icon at bounding box center [205, 17] width 21 height 19
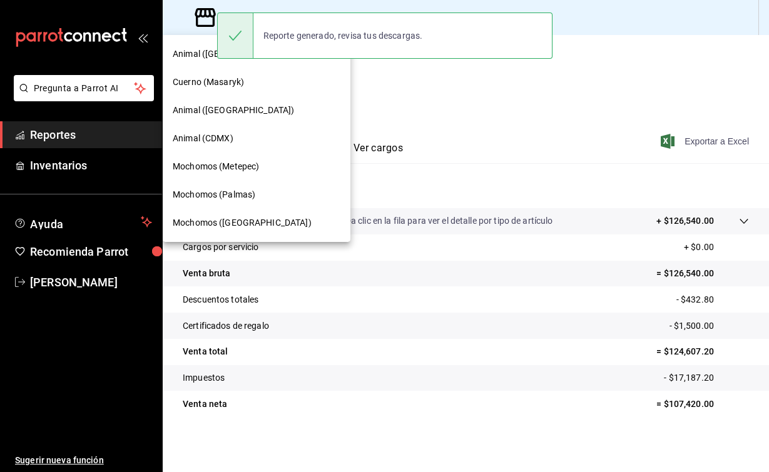
click at [255, 196] on span "Mochomos (Palmas)" at bounding box center [214, 194] width 83 height 13
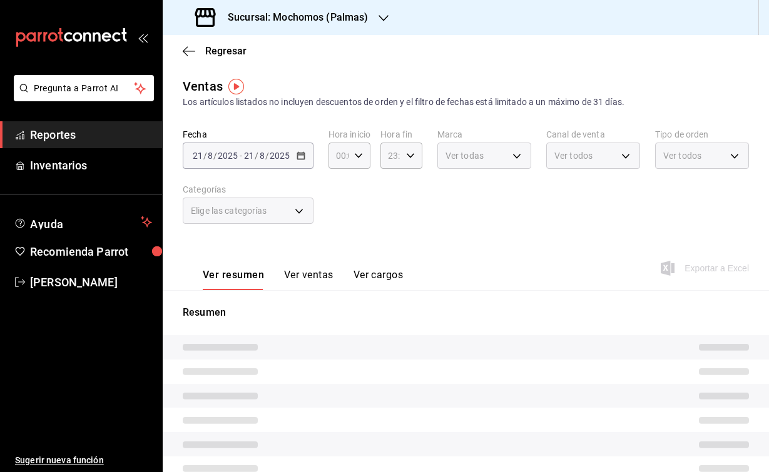
type input "04:00"
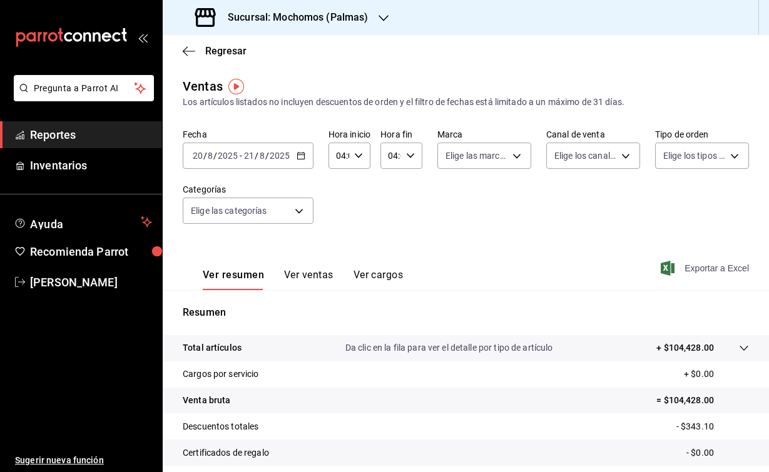
click at [670, 268] on icon "button" at bounding box center [668, 268] width 14 height 15
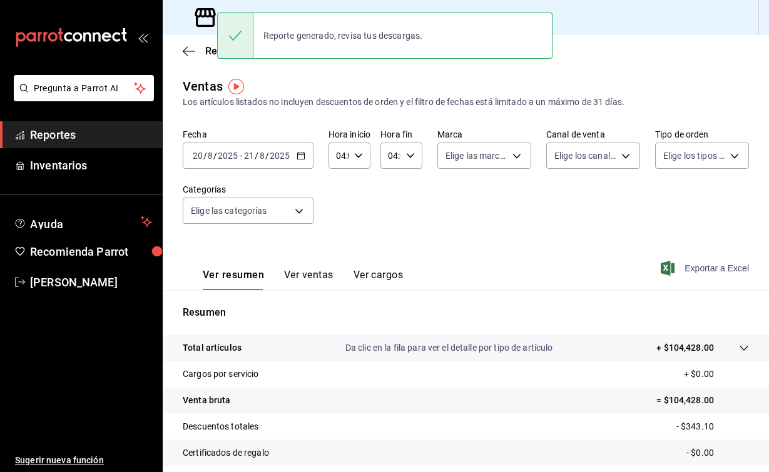
click at [432, 254] on div "Ver resumen Ver ventas Ver cargos Exportar a Excel" at bounding box center [466, 264] width 606 height 51
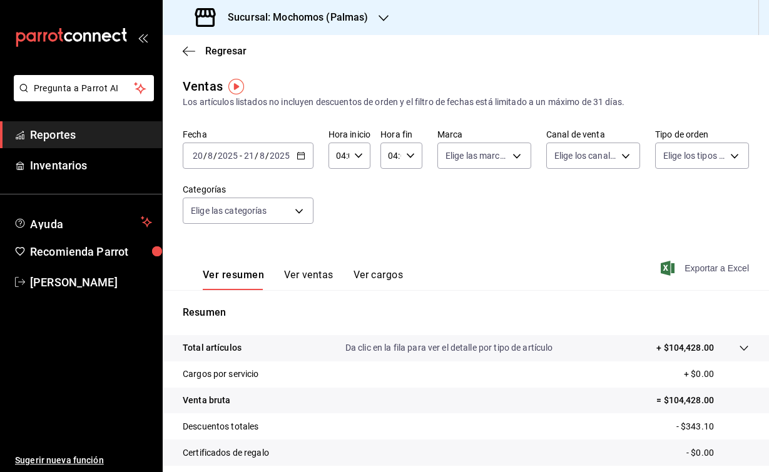
click at [377, 23] on div "Sucursal: Mochomos (Palmas)" at bounding box center [283, 17] width 221 height 35
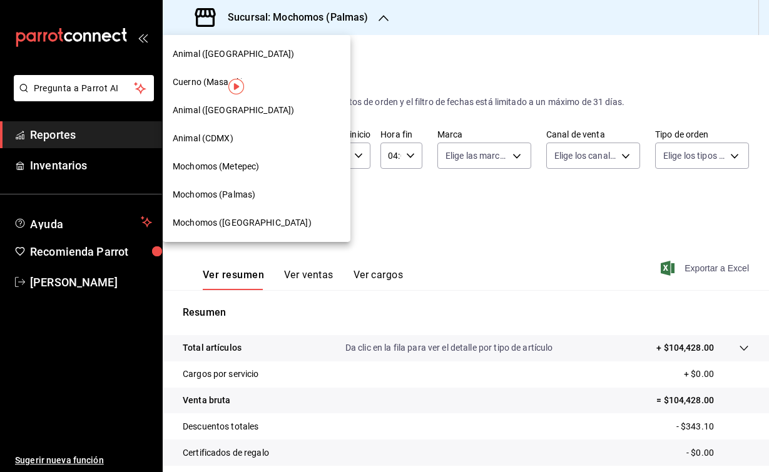
click at [244, 166] on span "Mochomos (Metepec)" at bounding box center [216, 166] width 86 height 13
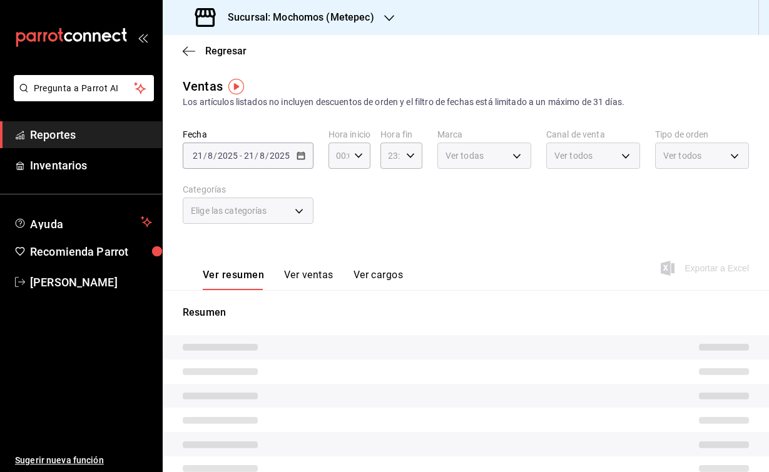
type input "04:00"
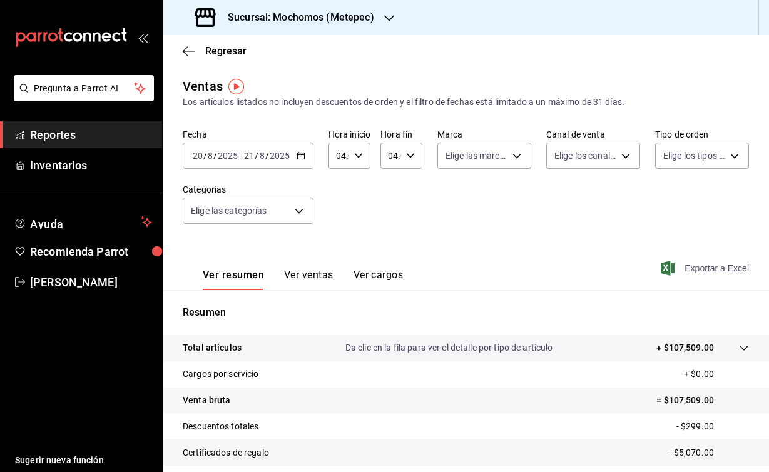
click at [663, 269] on icon "button" at bounding box center [668, 268] width 14 height 15
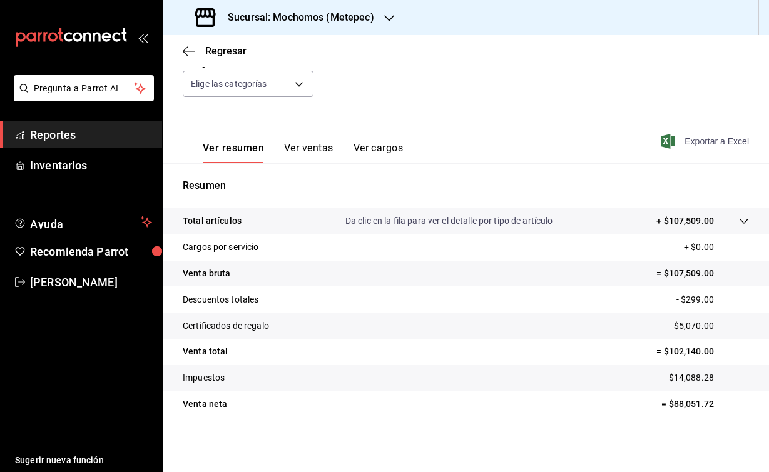
click at [343, 11] on h3 "Sucursal: Mochomos (Metepec)" at bounding box center [296, 17] width 156 height 15
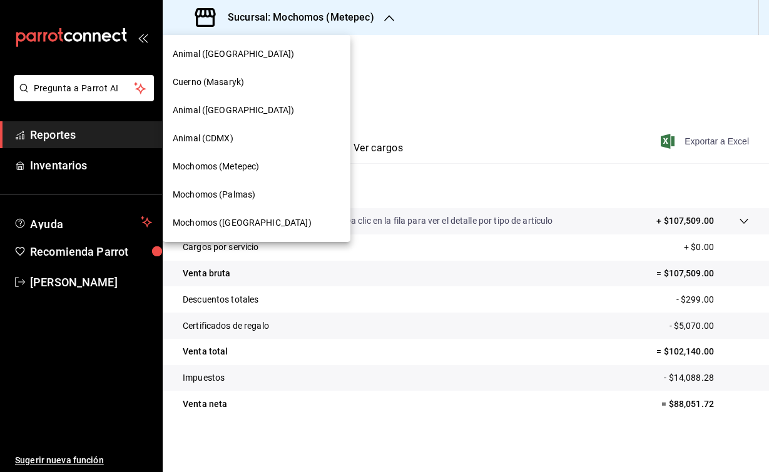
click at [231, 228] on span "Mochomos ([GEOGRAPHIC_DATA])" at bounding box center [242, 222] width 139 height 13
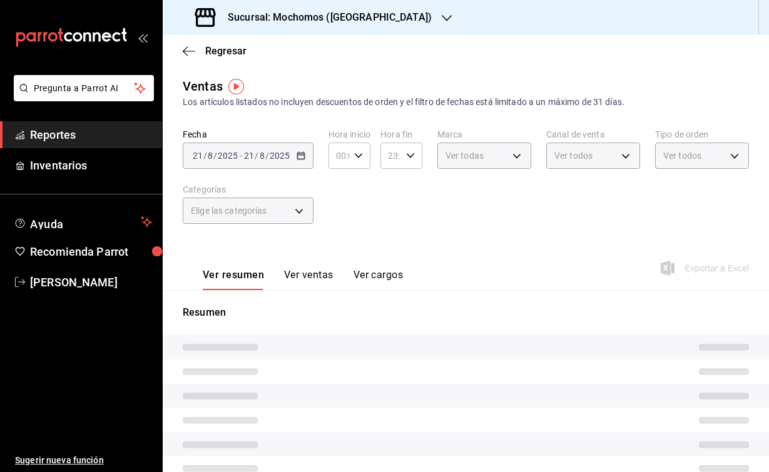
type input "04:00"
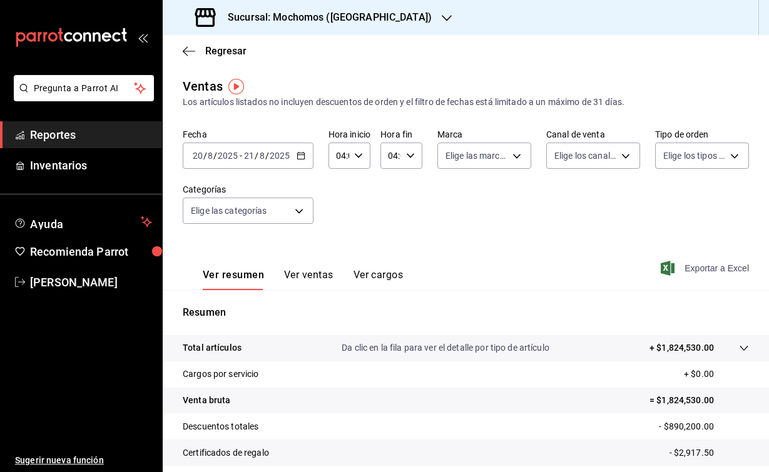
click at [669, 268] on icon "button" at bounding box center [668, 268] width 14 height 15
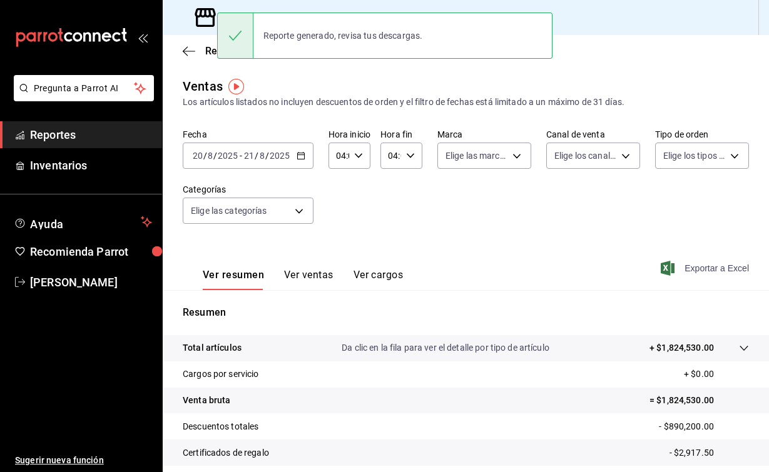
click at [359, 84] on div "Ventas Los artículos listados no incluyen descuentos de orden y el filtro de fe…" at bounding box center [466, 93] width 566 height 32
click at [202, 20] on icon at bounding box center [205, 17] width 25 height 25
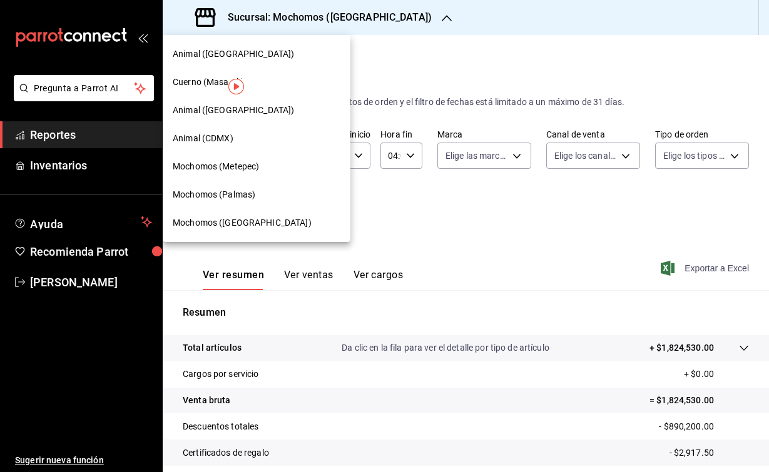
click at [199, 91] on div "Cuerno (Masaryk)" at bounding box center [257, 82] width 188 height 28
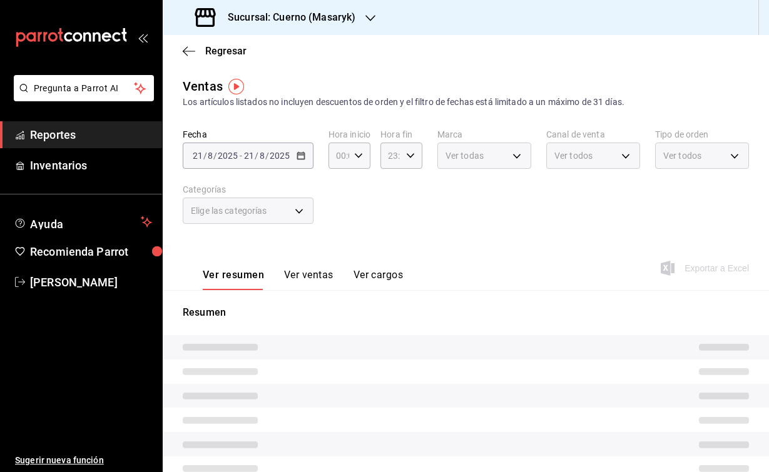
type input "04:00"
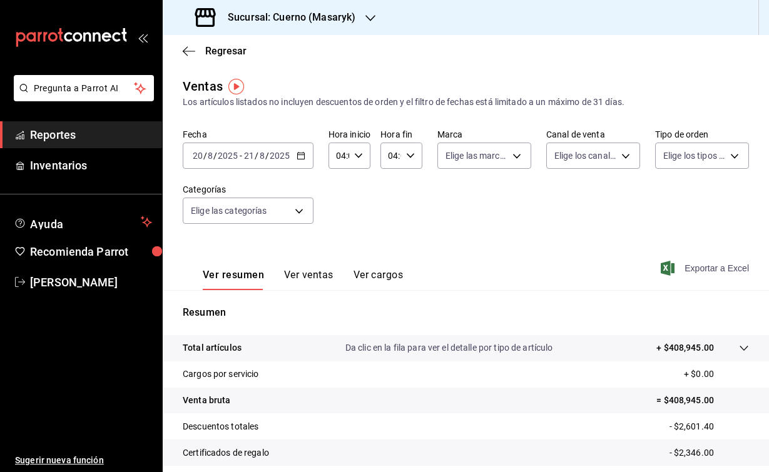
click at [661, 265] on icon "button" at bounding box center [668, 268] width 14 height 15
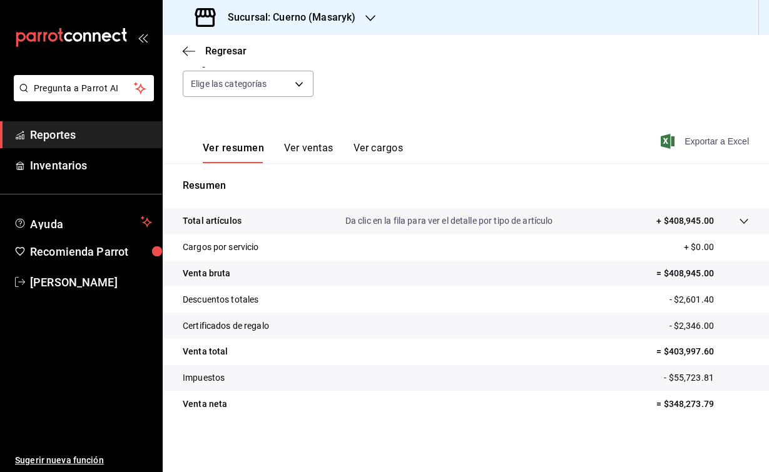
scroll to position [127, 0]
